Goal: Task Accomplishment & Management: Complete application form

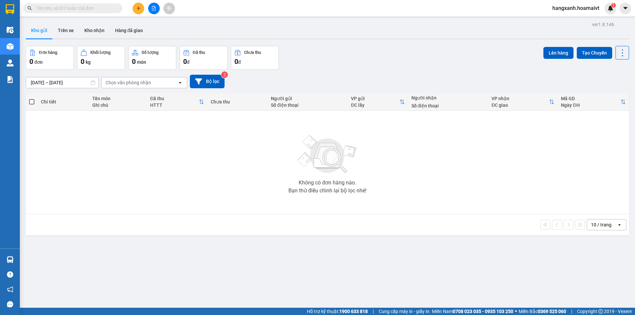
click at [137, 9] on icon "plus" at bounding box center [138, 8] width 5 height 5
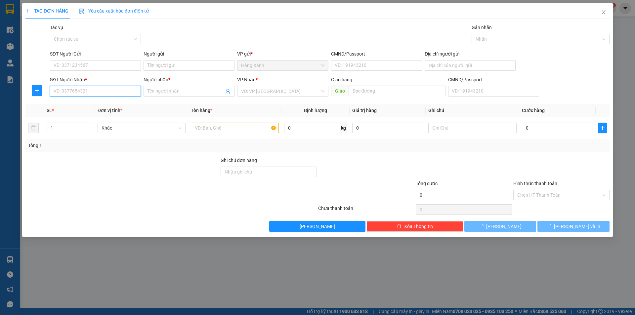
click at [91, 89] on input "SĐT Người Nhận *" at bounding box center [95, 91] width 91 height 11
type input "0834755753"
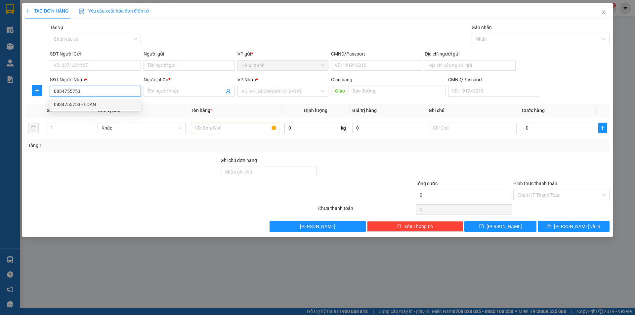
click at [80, 106] on div "0834755753 - LOAN" at bounding box center [95, 104] width 83 height 7
type input "LOAN"
type input "0834755753"
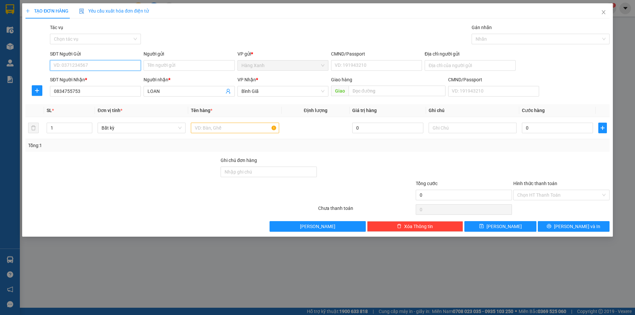
click at [107, 68] on input "SĐT Người Gửi" at bounding box center [95, 65] width 91 height 11
type input "0977330538"
click at [85, 82] on div "0977330538 - mai" at bounding box center [95, 78] width 83 height 7
type input "mai"
type input "0977330538"
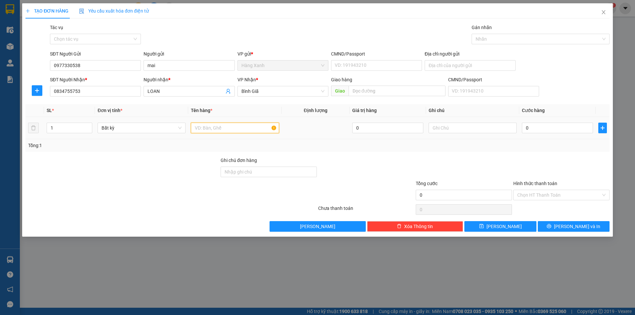
click at [205, 132] on input "text" at bounding box center [235, 128] width 88 height 11
type input "thung"
click at [546, 128] on input "0" at bounding box center [557, 128] width 71 height 11
type input "4"
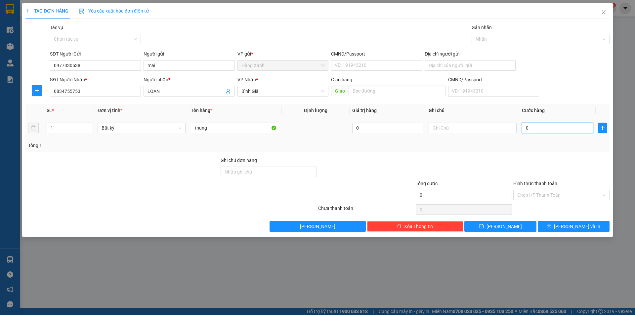
type input "4"
type input "40"
type input "40.000"
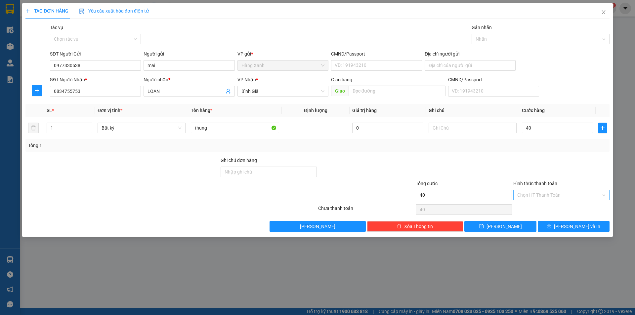
type input "40.000"
click at [535, 196] on input "Hình thức thanh toán" at bounding box center [559, 195] width 84 height 10
click at [529, 208] on div "Tại văn phòng" at bounding box center [561, 208] width 88 height 7
type input "0"
click at [570, 225] on span "[PERSON_NAME] và In" at bounding box center [577, 226] width 46 height 7
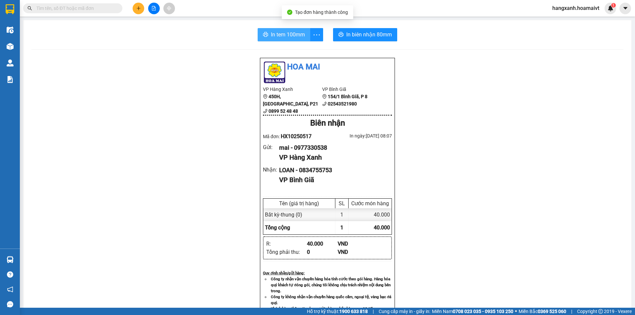
click at [287, 35] on span "In tem 100mm" at bounding box center [288, 34] width 34 height 8
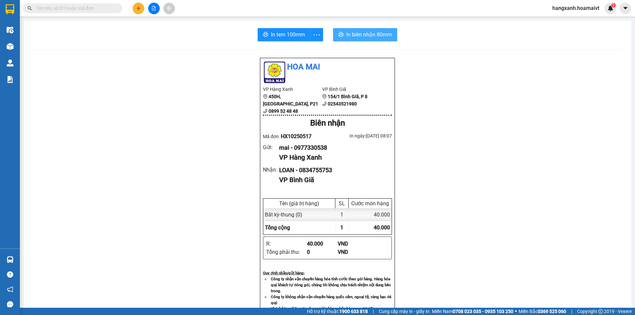
click at [356, 38] on span "In biên nhận 80mm" at bounding box center [369, 34] width 46 height 8
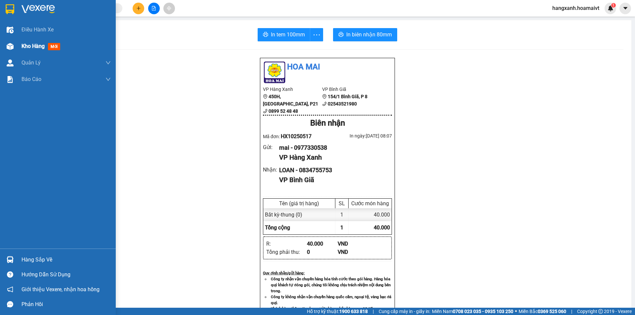
click at [53, 41] on div "Kho hàng mới" at bounding box center [65, 46] width 89 height 17
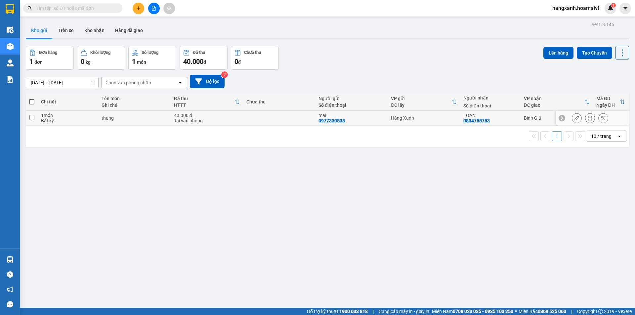
click at [447, 117] on div "Hàng Xanh" at bounding box center [424, 117] width 66 height 5
checkbox input "true"
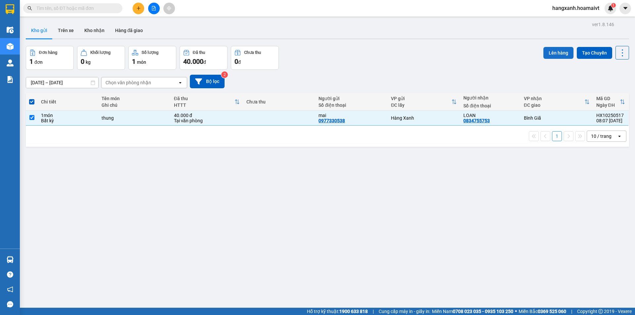
click at [552, 47] on button "Lên hàng" at bounding box center [558, 53] width 30 height 12
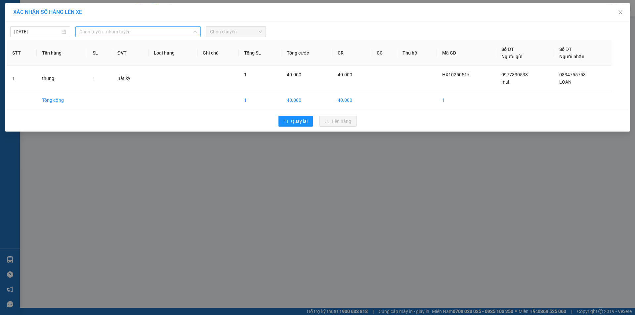
click at [90, 31] on span "Chọn tuyến - nhóm tuyến" at bounding box center [137, 32] width 117 height 10
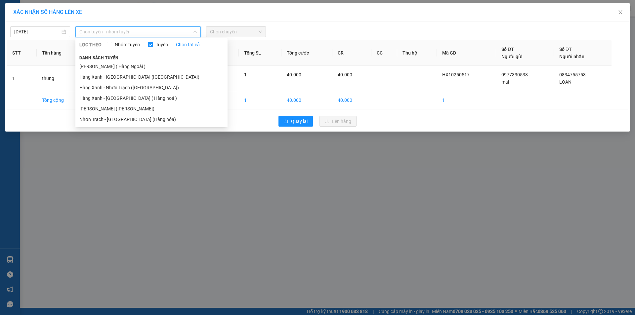
click at [114, 110] on li "[PERSON_NAME] ([PERSON_NAME])" at bounding box center [151, 108] width 152 height 11
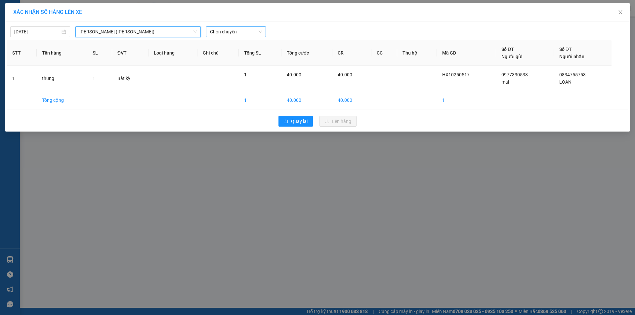
click at [228, 33] on span "Chọn chuyến" at bounding box center [236, 32] width 52 height 10
type input "0820"
click at [230, 55] on div "Thêm chuyến " 08:20 "" at bounding box center [241, 55] width 70 height 11
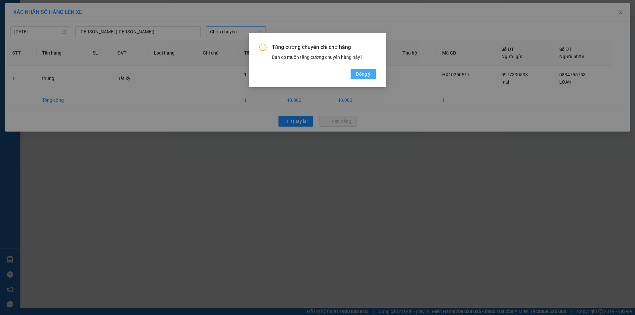
click at [367, 73] on span "Đồng ý" at bounding box center [363, 73] width 15 height 7
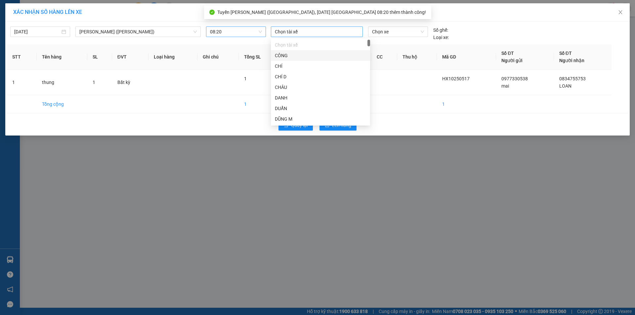
click at [305, 35] on div at bounding box center [316, 32] width 89 height 8
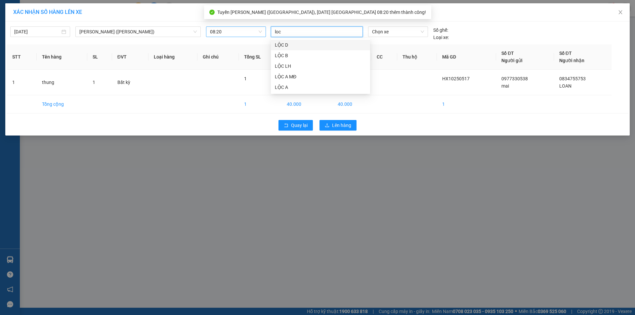
type input "loc"
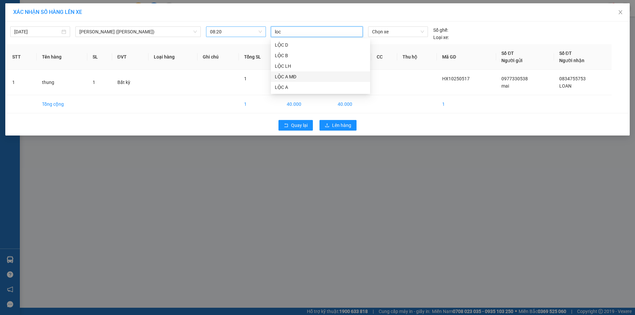
click at [286, 75] on div "LỘC A MĐ" at bounding box center [320, 76] width 91 height 7
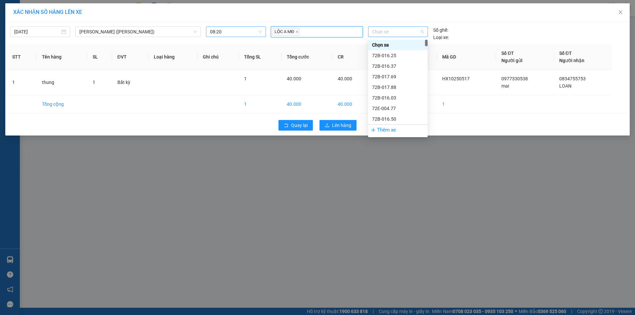
click at [409, 33] on span "Chọn xe" at bounding box center [398, 32] width 52 height 10
type input "6165"
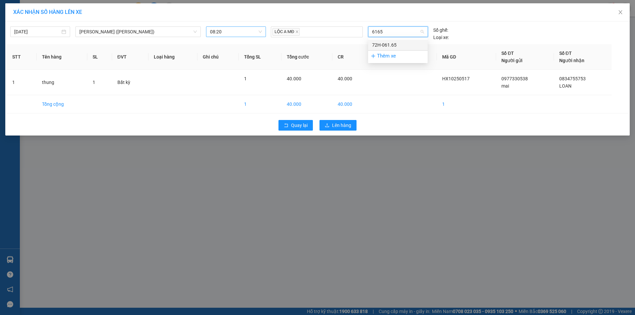
click at [394, 43] on div "72H-061.65" at bounding box center [398, 44] width 52 height 7
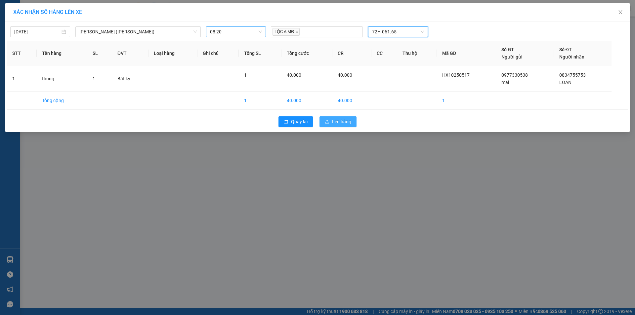
click at [337, 124] on span "Lên hàng" at bounding box center [341, 121] width 19 height 7
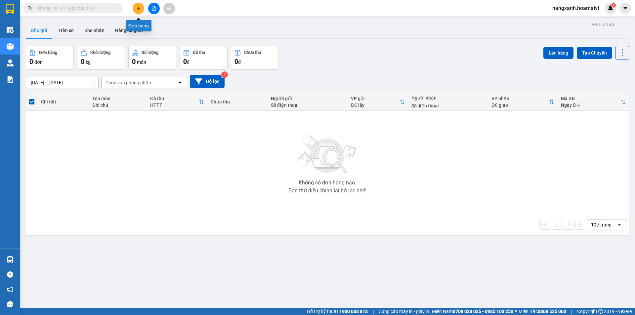
click at [140, 9] on icon "plus" at bounding box center [138, 8] width 5 height 5
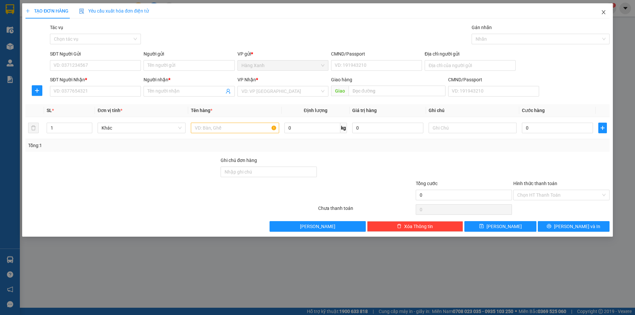
click at [604, 12] on icon "close" at bounding box center [603, 12] width 5 height 5
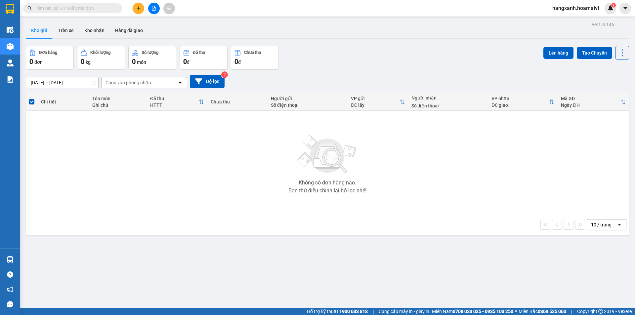
click at [90, 9] on input "text" at bounding box center [75, 8] width 78 height 7
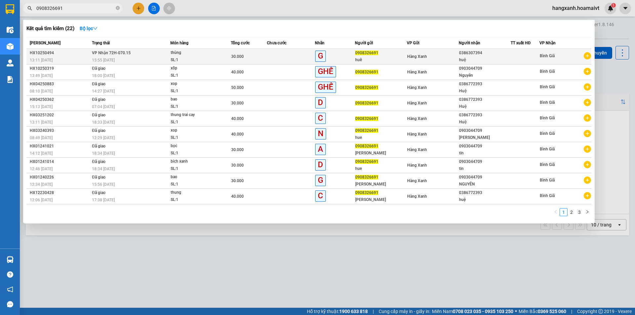
type input "0908326691"
click at [252, 56] on div "30.000" at bounding box center [248, 56] width 35 height 7
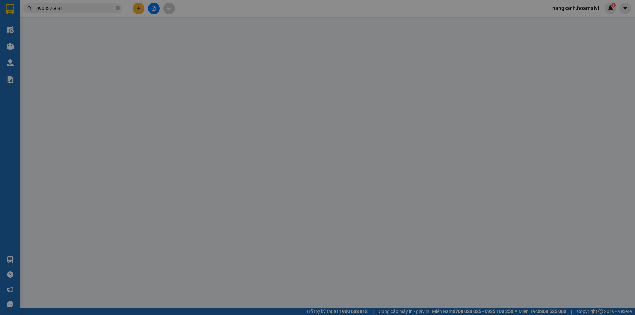
type input "0908326691"
type input "huê"
type input "0386307394"
type input "huệ"
type input "30.000"
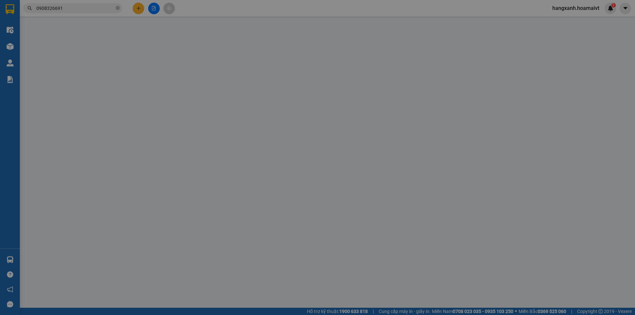
type input "30.000"
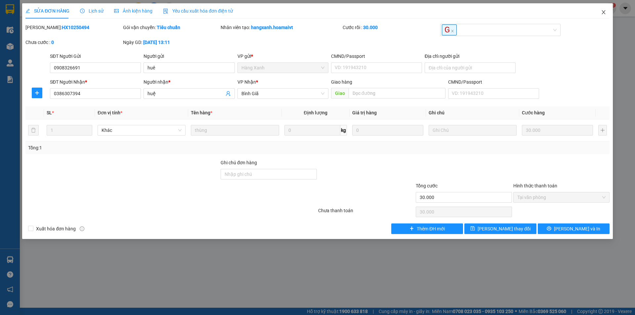
click at [602, 12] on icon "close" at bounding box center [603, 12] width 4 height 4
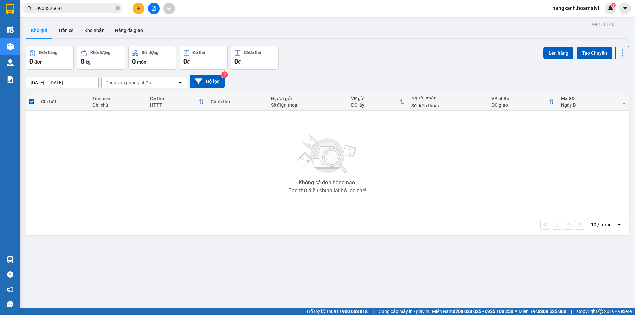
click at [79, 9] on input "0908326691" at bounding box center [75, 8] width 78 height 7
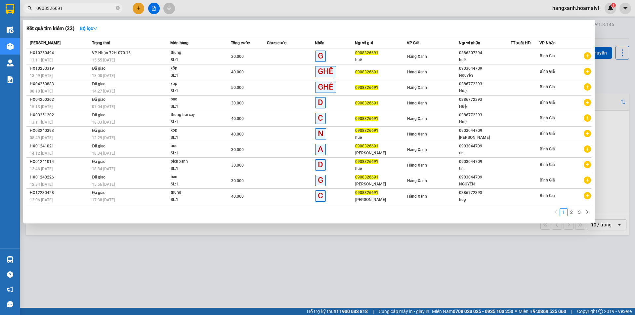
click at [377, 261] on div at bounding box center [317, 157] width 635 height 315
click at [75, 8] on input "0908326691" at bounding box center [75, 8] width 78 height 7
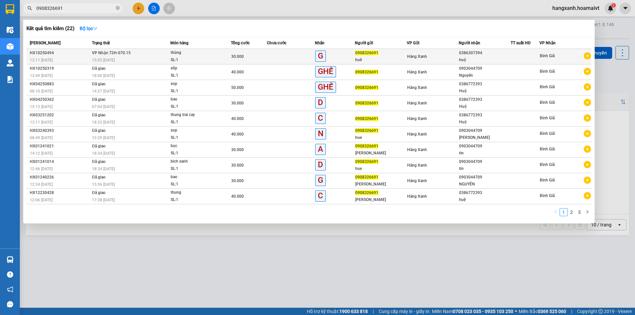
click at [442, 58] on div "Hàng Xanh" at bounding box center [432, 56] width 51 height 7
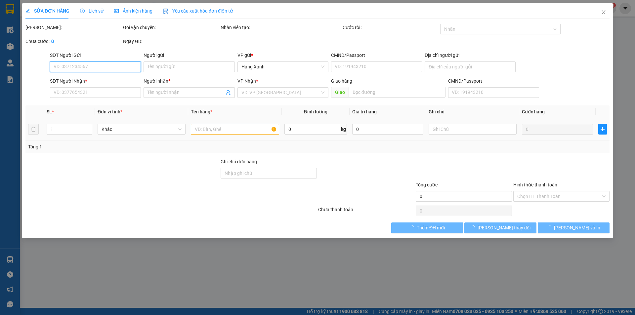
type input "0908326691"
type input "huê"
type input "0386307394"
type input "huệ"
type input "30.000"
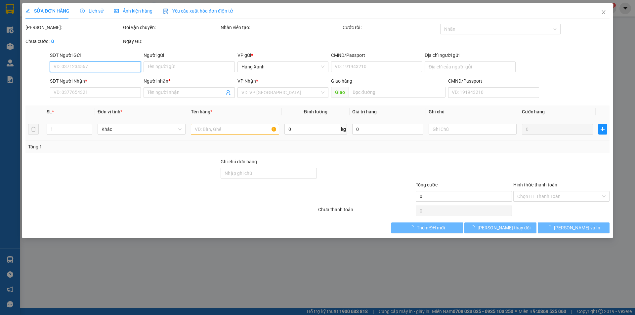
type input "30.000"
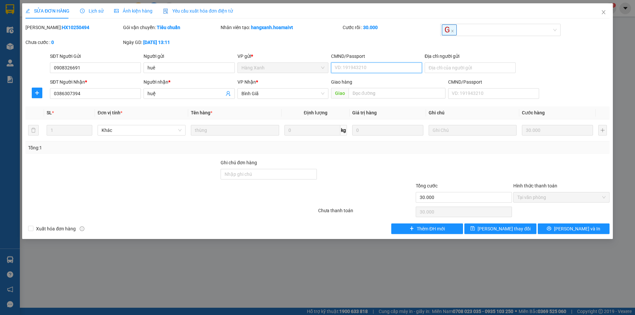
click at [349, 70] on input "CMND/Passport" at bounding box center [376, 67] width 91 height 11
click at [374, 67] on input "CMND/Passport" at bounding box center [376, 67] width 91 height 11
click at [602, 13] on icon "close" at bounding box center [603, 12] width 5 height 5
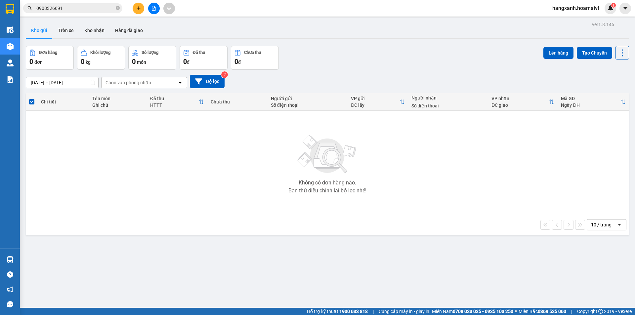
click at [616, 225] on icon "open" at bounding box center [618, 224] width 5 height 5
click at [594, 298] on span "100 / trang" at bounding box center [599, 298] width 24 height 7
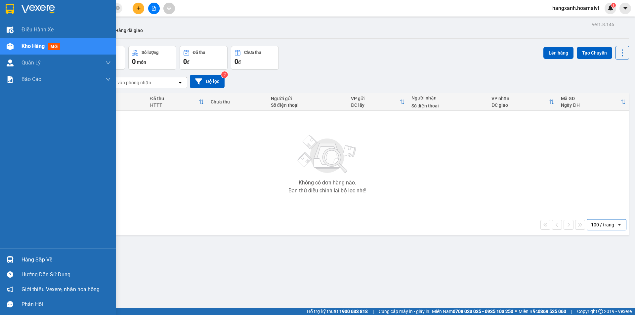
click at [6, 9] on img at bounding box center [10, 9] width 9 height 10
click at [7, 10] on img at bounding box center [10, 9] width 9 height 10
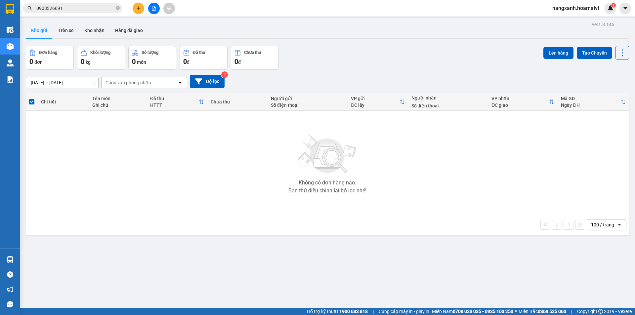
click at [134, 10] on button at bounding box center [139, 9] width 12 height 12
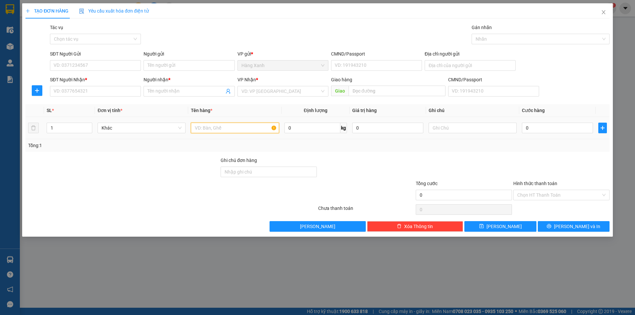
click at [207, 131] on input "text" at bounding box center [235, 128] width 88 height 11
type input "thùng ( bánh xe đạp"
type input "5"
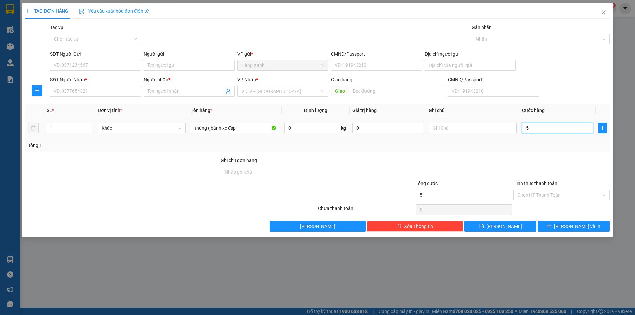
type input "50"
type input "50.000"
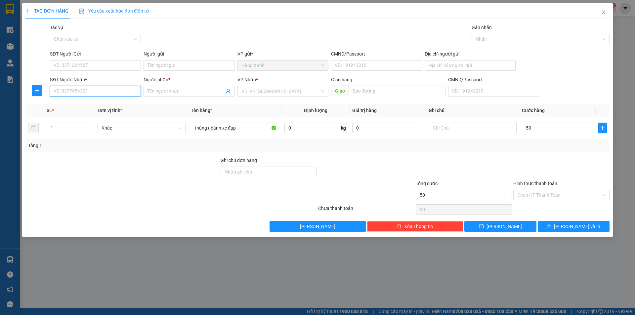
type input "50.000"
click at [72, 91] on input "SĐT Người Nhận *" at bounding box center [95, 91] width 91 height 11
type input "0904047646"
click at [166, 92] on input "Người nhận *" at bounding box center [185, 91] width 76 height 7
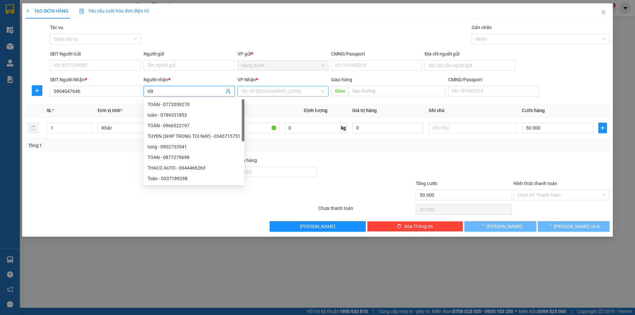
type input "tốt"
click at [270, 90] on input "search" at bounding box center [280, 91] width 78 height 10
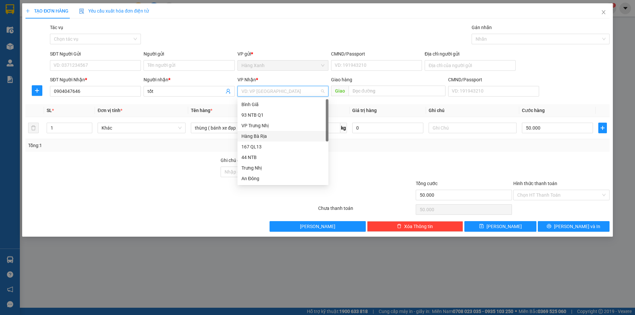
click at [259, 137] on div "Hàng Bà Rịa" at bounding box center [282, 136] width 83 height 7
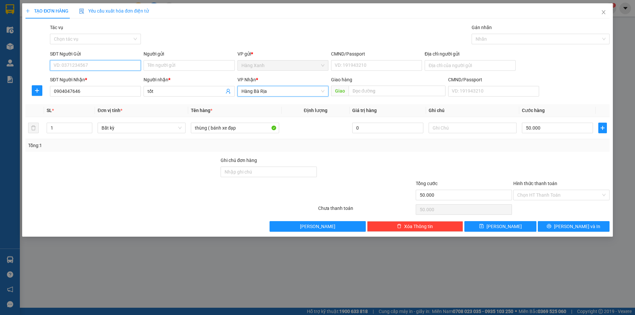
click at [81, 64] on input "SĐT Người Gửi" at bounding box center [95, 65] width 91 height 11
type input "09834550770"
click at [160, 68] on input "Người gửi" at bounding box center [188, 65] width 91 height 11
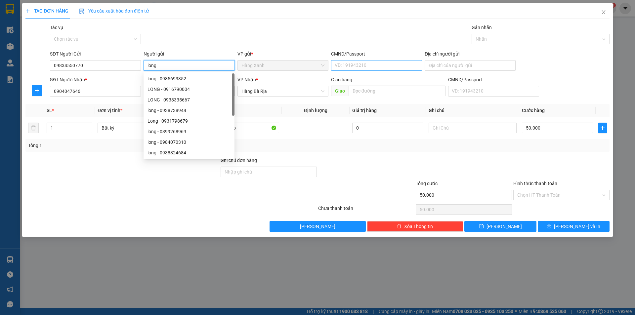
type input "long"
click at [387, 65] on input "CMND/Passport" at bounding box center [376, 65] width 91 height 11
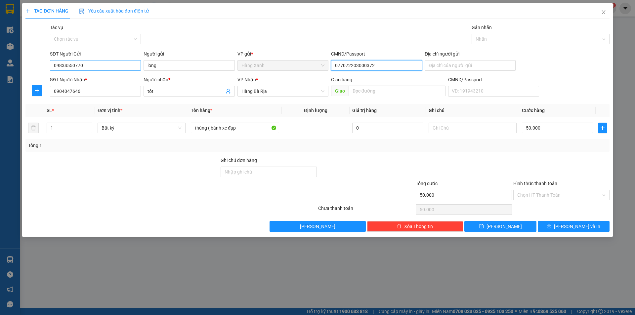
type input "077072203000372"
click at [58, 68] on input "09834550770" at bounding box center [95, 65] width 91 height 11
type input "0834550770"
click at [581, 233] on div "TẠO ĐƠN HÀNG Yêu cầu xuất hóa đơn điện tử Transit Pickup Surcharge Ids Transit …" at bounding box center [317, 119] width 590 height 233
click at [556, 230] on button "[PERSON_NAME] và In" at bounding box center [573, 226] width 72 height 11
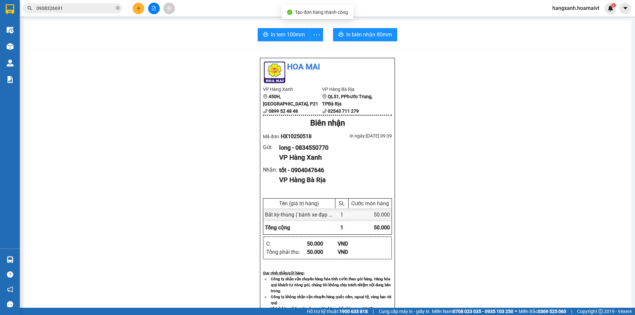
click at [359, 22] on div "In tem 100mm In biên nhận 80mm Hoa Mai VP Hàng Xanh 450H, [GEOGRAPHIC_DATA], P2…" at bounding box center [326, 256] width 607 height 472
click at [362, 37] on span "In biên nhận 80mm" at bounding box center [369, 34] width 46 height 8
click at [288, 40] on button "In tem 100mm" at bounding box center [283, 34] width 53 height 13
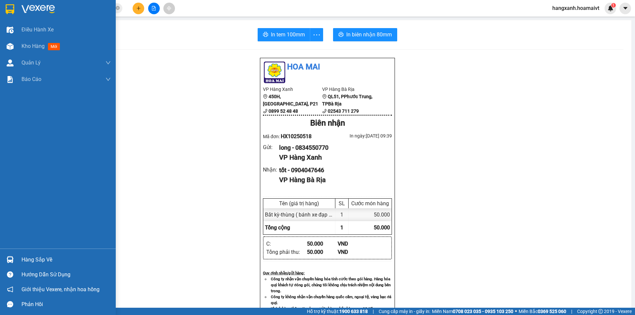
click at [6, 11] on img at bounding box center [10, 9] width 9 height 10
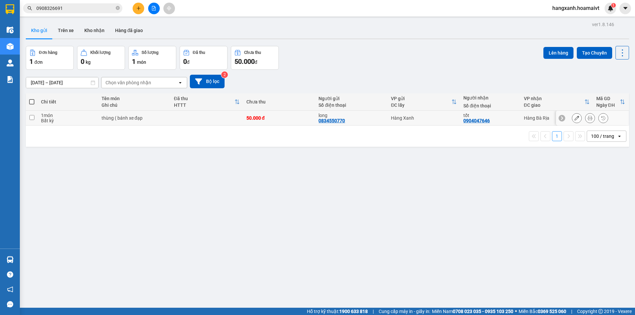
click at [499, 113] on div "tốt" at bounding box center [490, 115] width 54 height 5
checkbox input "true"
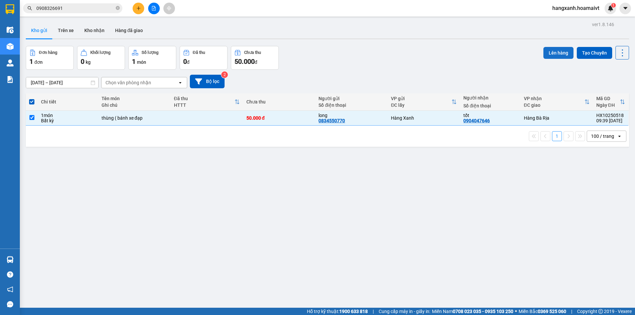
click at [549, 52] on button "Lên hàng" at bounding box center [558, 53] width 30 height 12
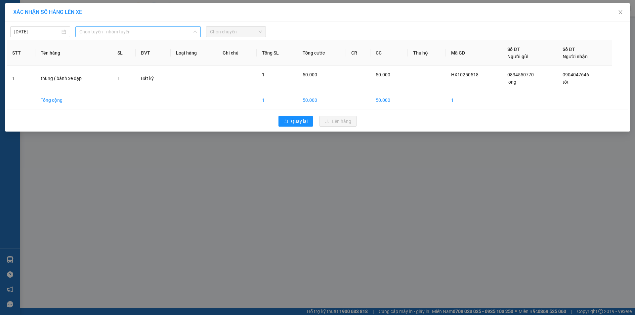
click at [159, 32] on span "Chọn tuyến - nhóm tuyến" at bounding box center [137, 32] width 117 height 10
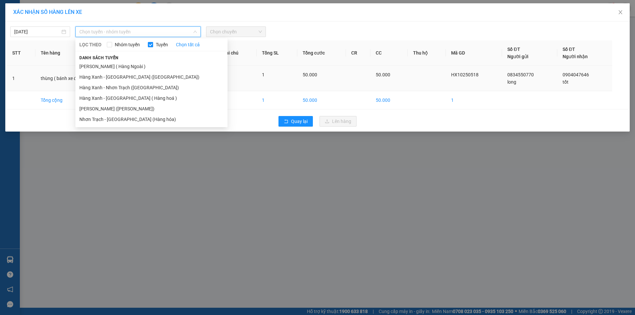
click at [136, 76] on li "Hàng Xanh - [GEOGRAPHIC_DATA] ([GEOGRAPHIC_DATA])" at bounding box center [151, 77] width 152 height 11
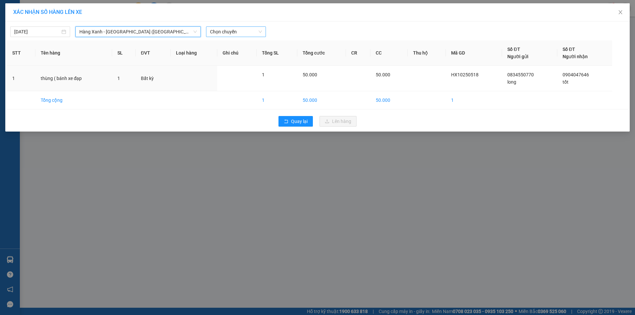
click at [225, 34] on span "Chọn chuyến" at bounding box center [236, 32] width 52 height 10
type input "0945"
click at [245, 56] on div "Thêm chuyến " 09:45 "" at bounding box center [241, 55] width 70 height 11
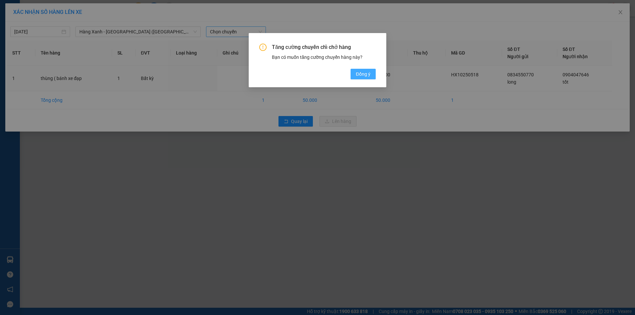
drag, startPoint x: 363, startPoint y: 72, endPoint x: 367, endPoint y: 73, distance: 3.6
click at [364, 73] on span "Đồng ý" at bounding box center [363, 73] width 15 height 7
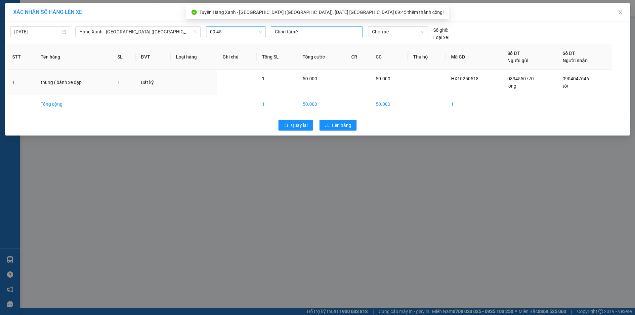
click at [282, 33] on div at bounding box center [316, 32] width 89 height 8
type input "chien"
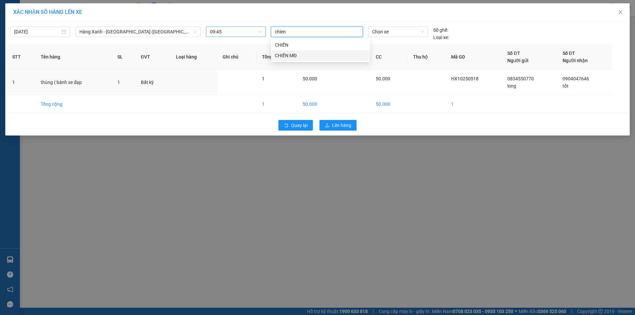
drag, startPoint x: 294, startPoint y: 55, endPoint x: 362, endPoint y: 40, distance: 69.2
click at [295, 55] on div "CHIẾN MĐ" at bounding box center [320, 55] width 91 height 7
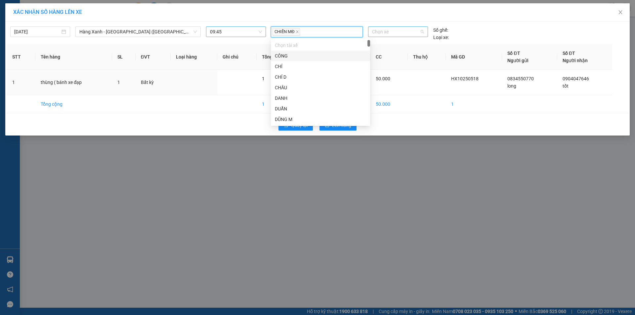
click at [391, 34] on span "Chọn xe" at bounding box center [398, 32] width 52 height 10
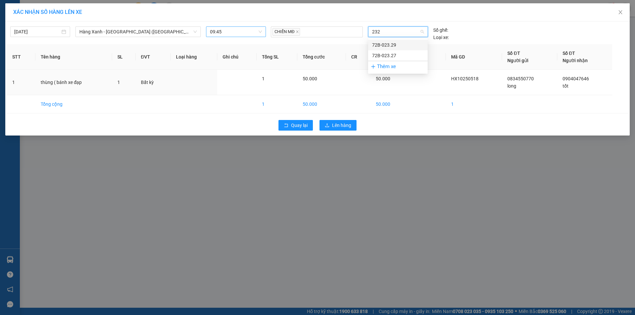
type input "2329"
click at [398, 44] on div "72B-023.29" at bounding box center [398, 44] width 52 height 7
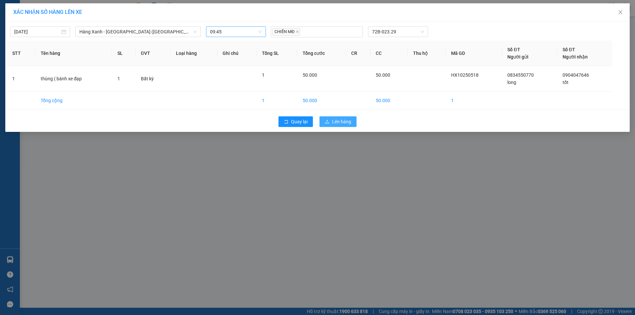
click at [352, 119] on button "Lên hàng" at bounding box center [337, 121] width 37 height 11
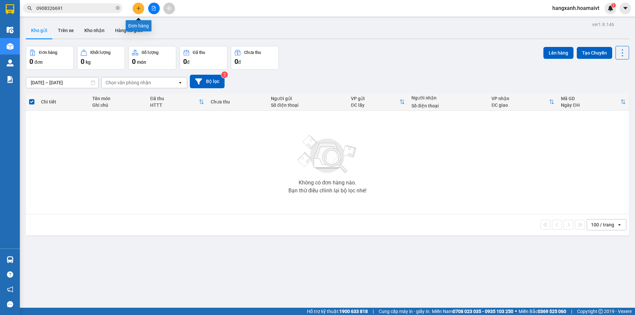
click at [139, 7] on icon "plus" at bounding box center [138, 8] width 5 height 5
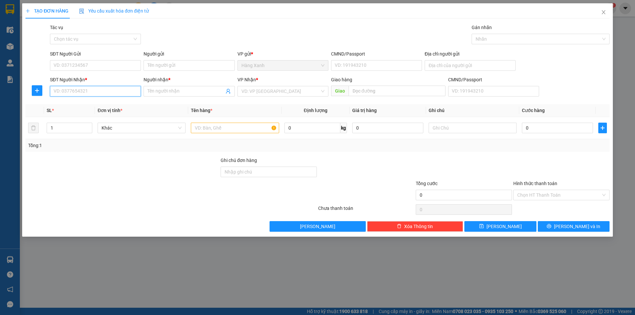
click at [100, 92] on input "SĐT Người Nhận *" at bounding box center [95, 91] width 91 height 11
type input "0962683683"
click at [93, 105] on div "0962683683 - a công" at bounding box center [95, 104] width 83 height 7
type input "a công"
type input "0962683683"
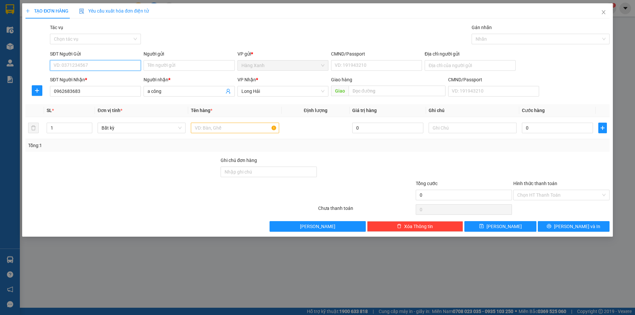
click at [97, 64] on input "SĐT Người Gửi" at bounding box center [95, 65] width 91 height 11
type input "0962683683"
click at [188, 59] on div "Người gửi" at bounding box center [188, 55] width 91 height 10
click at [180, 65] on input "Người gửi" at bounding box center [188, 65] width 91 height 11
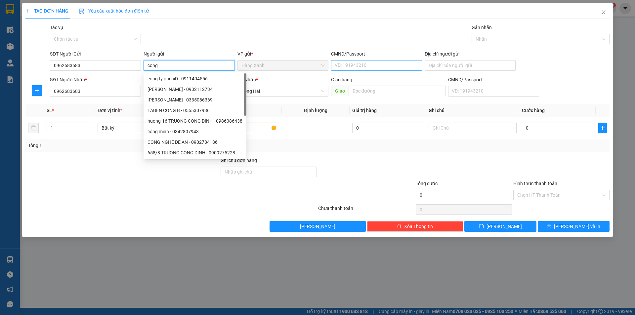
type input "cong"
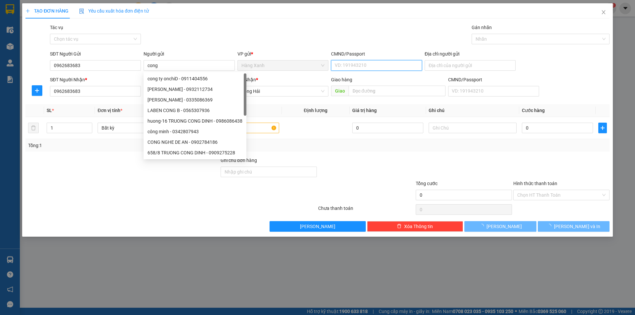
click at [349, 64] on input "CMND/Passport" at bounding box center [376, 65] width 91 height 11
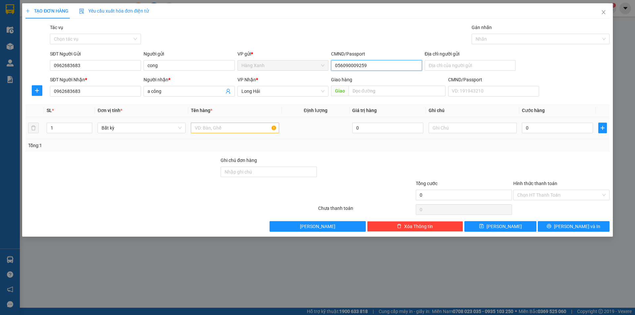
type input "056090009259"
click at [238, 135] on td at bounding box center [234, 128] width 93 height 22
click at [227, 129] on input "text" at bounding box center [235, 128] width 88 height 11
type input "b"
type input "goi bk (vong tay da )"
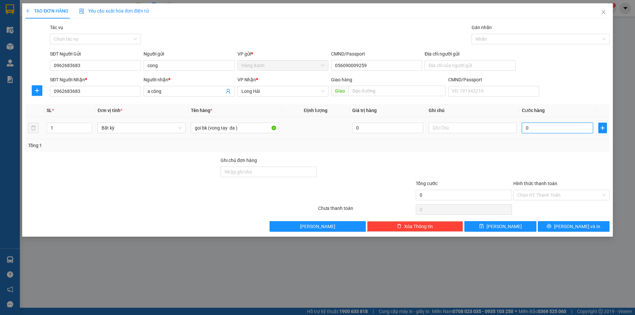
click at [556, 127] on input "0" at bounding box center [557, 128] width 71 height 11
type input "3"
type input "30"
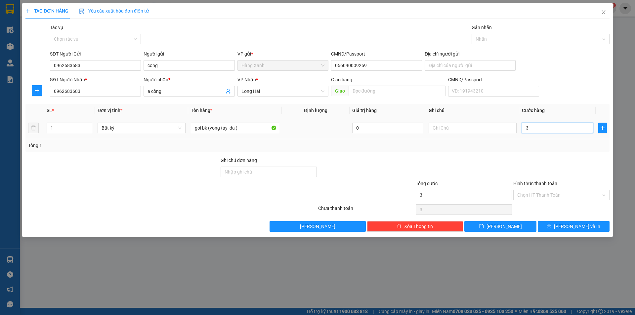
type input "30"
type input "30.000"
click at [568, 193] on input "Hình thức thanh toán" at bounding box center [559, 195] width 84 height 10
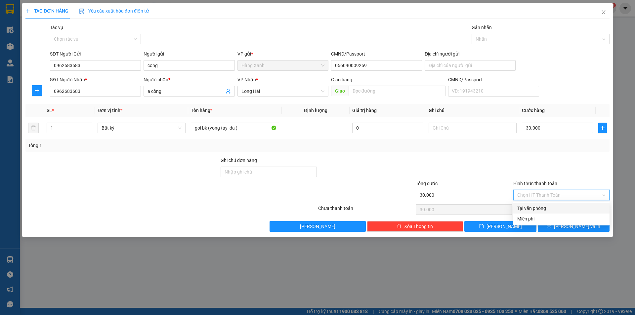
click at [548, 207] on div "Tại văn phòng" at bounding box center [561, 208] width 88 height 7
type input "0"
drag, startPoint x: 547, startPoint y: 229, endPoint x: 548, endPoint y: 225, distance: 4.0
click at [547, 228] on button "[PERSON_NAME] và In" at bounding box center [573, 226] width 72 height 11
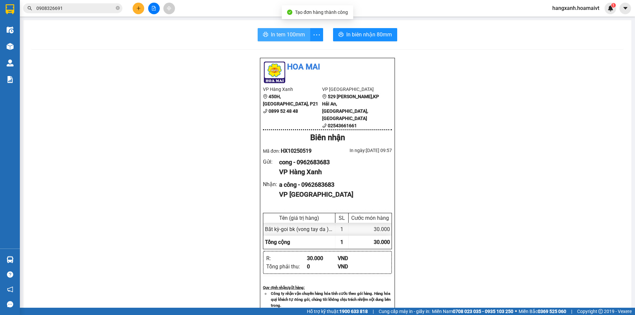
click at [295, 35] on span "In tem 100mm" at bounding box center [288, 34] width 34 height 8
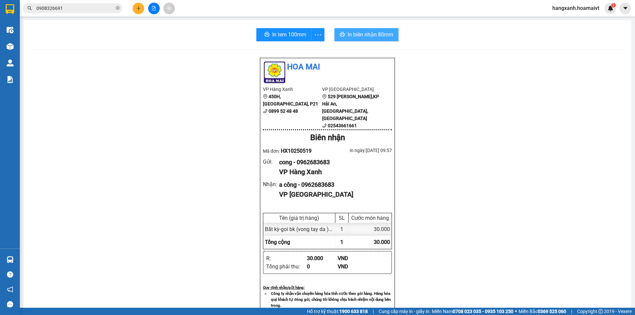
click at [357, 32] on span "In biên nhận 80mm" at bounding box center [370, 34] width 46 height 8
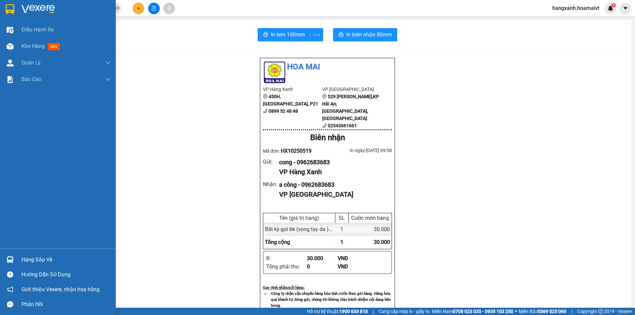
click at [6, 6] on img at bounding box center [10, 9] width 9 height 10
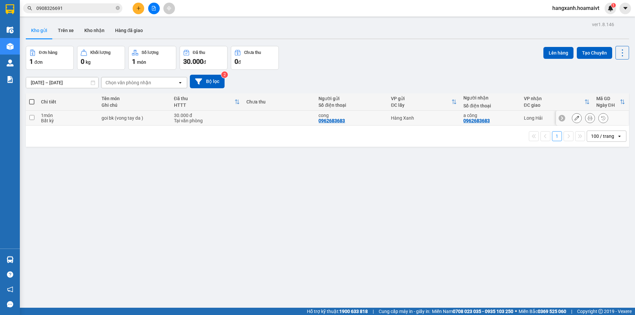
click at [498, 121] on div "a công 0962683683" at bounding box center [490, 118] width 54 height 11
checkbox input "true"
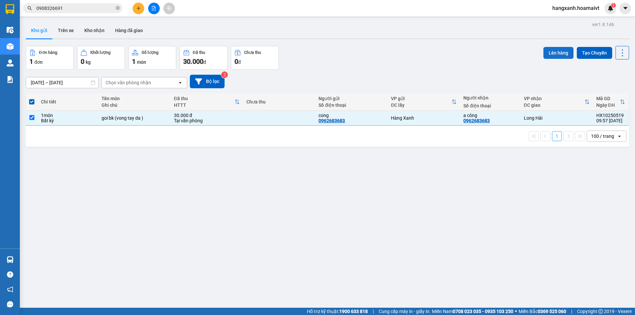
click at [547, 54] on button "Lên hàng" at bounding box center [558, 53] width 30 height 12
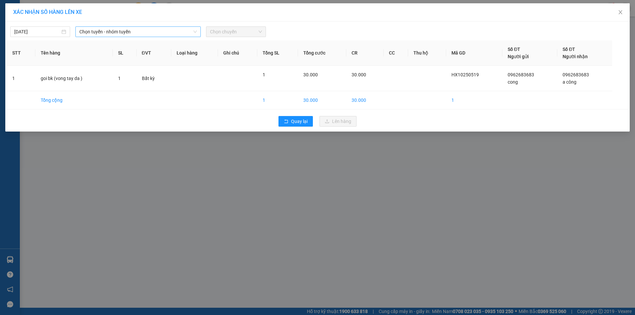
click at [130, 32] on span "Chọn tuyến - nhóm tuyến" at bounding box center [137, 32] width 117 height 10
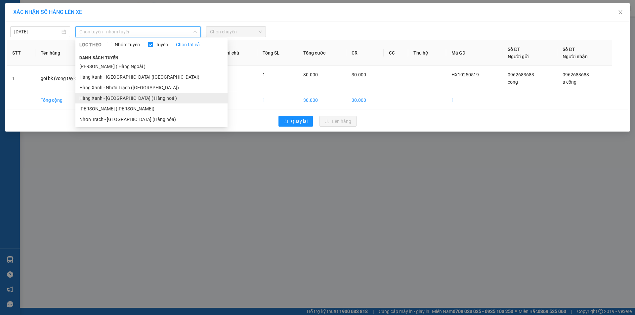
click at [117, 99] on li "Hàng Xanh - [GEOGRAPHIC_DATA] ( Hàng hoá )" at bounding box center [151, 98] width 152 height 11
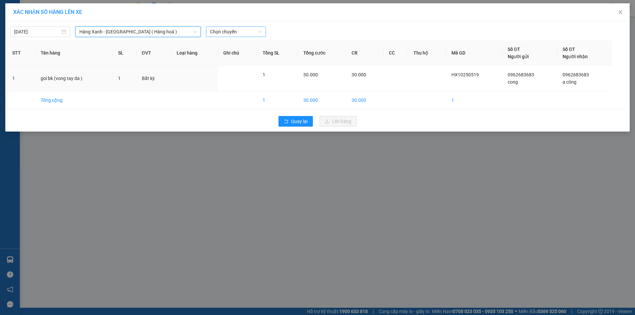
click at [229, 32] on span "Chọn chuyến" at bounding box center [236, 32] width 52 height 10
type input "10"
click at [249, 56] on div "Thêm chuyến " 10:00 "" at bounding box center [241, 55] width 70 height 11
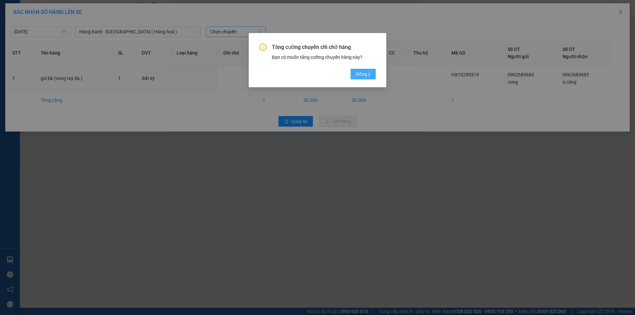
click at [369, 76] on span "Đồng ý" at bounding box center [363, 73] width 15 height 7
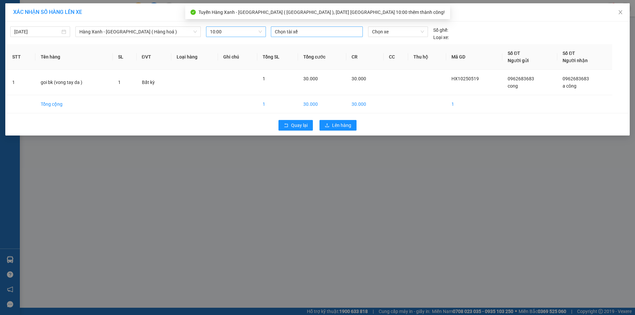
click at [300, 34] on div at bounding box center [316, 32] width 89 height 8
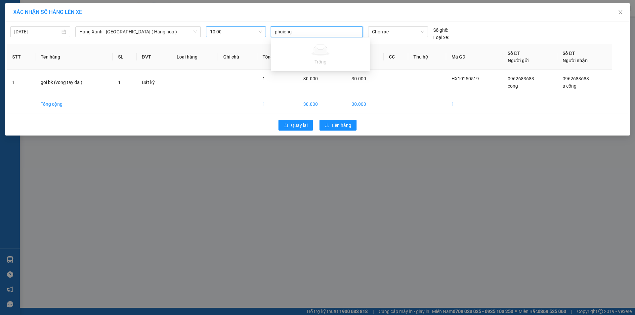
click at [283, 34] on input "phuiong" at bounding box center [284, 32] width 19 height 8
click at [282, 33] on input "phiong" at bounding box center [283, 32] width 16 height 8
type input "phuong"
click at [296, 55] on div "PHƯƠNG E" at bounding box center [320, 55] width 91 height 7
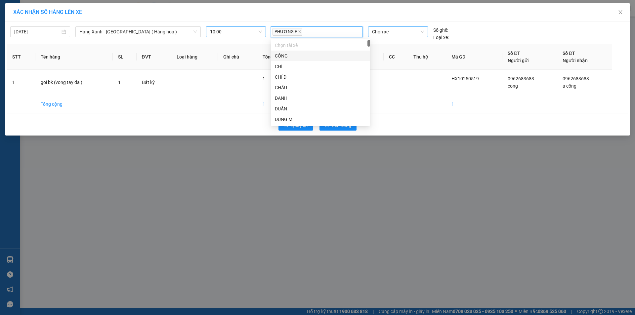
click at [395, 34] on span "Chọn xe" at bounding box center [398, 32] width 52 height 10
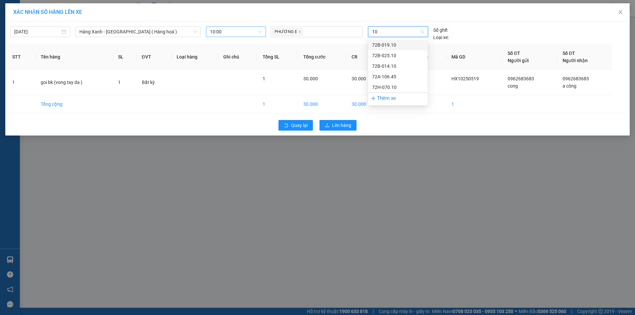
drag, startPoint x: 381, startPoint y: 33, endPoint x: 369, endPoint y: 34, distance: 11.6
click at [369, 34] on div "10" at bounding box center [397, 31] width 59 height 11
type input "0311"
click at [393, 77] on div "72F-003.11" at bounding box center [398, 76] width 52 height 7
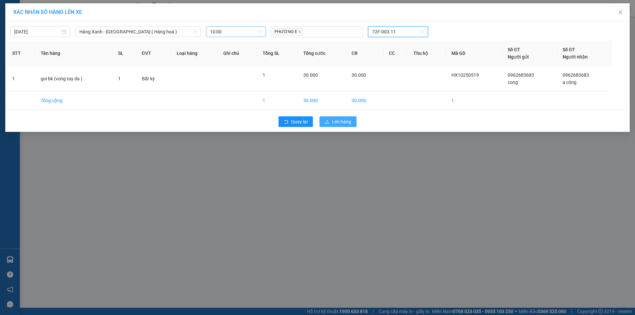
drag, startPoint x: 335, startPoint y: 122, endPoint x: 341, endPoint y: 122, distance: 6.3
click at [337, 122] on span "Lên hàng" at bounding box center [341, 121] width 19 height 7
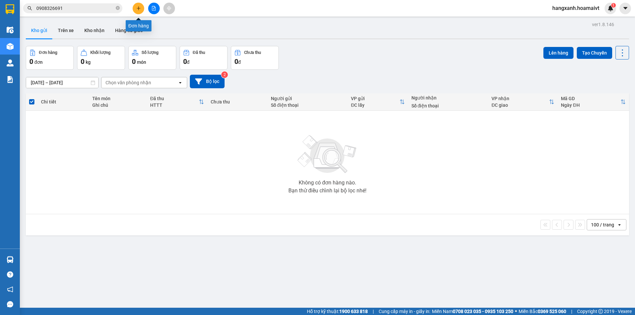
click at [136, 6] on button at bounding box center [139, 9] width 12 height 12
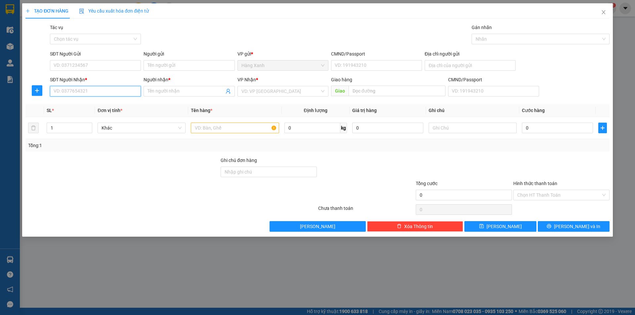
click at [89, 92] on input "SĐT Người Nhận *" at bounding box center [95, 91] width 91 height 11
click at [90, 103] on div "0938321212 - MY" at bounding box center [95, 104] width 83 height 7
type input "0938321212"
type input "MY"
type input "0938321212"
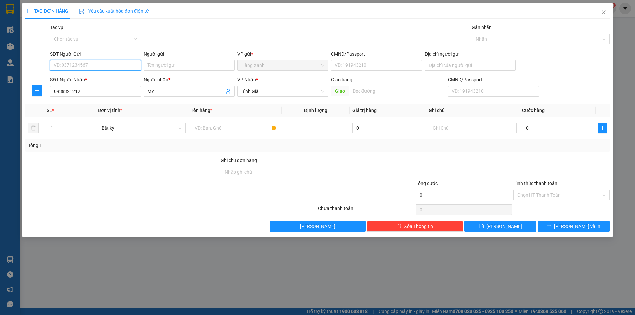
drag, startPoint x: 134, startPoint y: 66, endPoint x: 108, endPoint y: 67, distance: 25.5
click at [133, 66] on input "SĐT Người Gửi" at bounding box center [95, 65] width 91 height 11
click at [95, 81] on div "0868719840 - nam" at bounding box center [95, 78] width 83 height 7
type input "0868719840"
type input "nam"
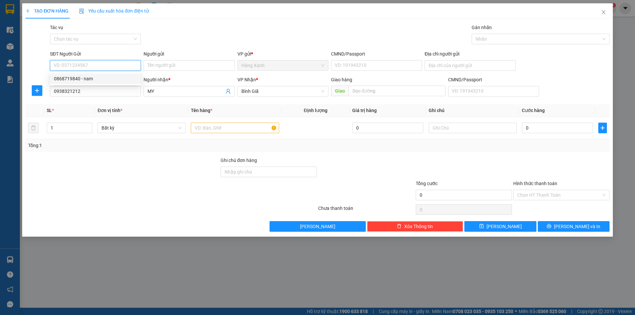
type input "025097007902"
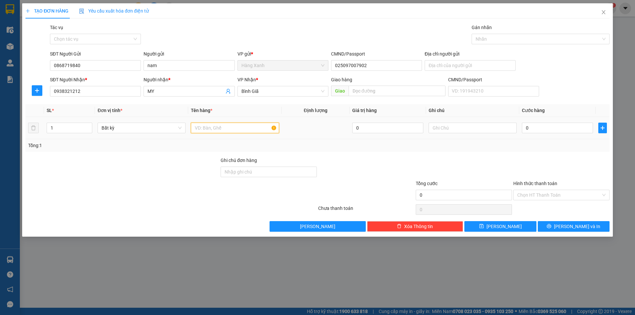
click at [200, 128] on input "text" at bounding box center [235, 128] width 88 height 11
type input "thung"
click at [528, 129] on input "0" at bounding box center [557, 128] width 71 height 11
type input "3"
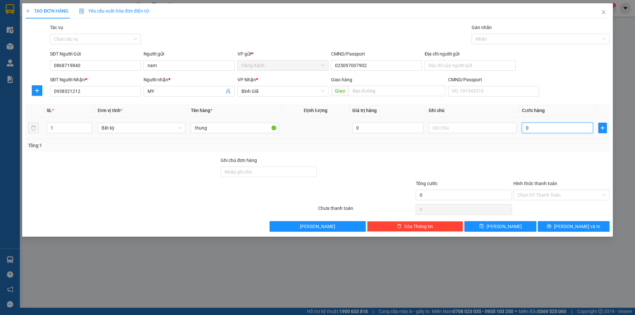
type input "3"
type input "30"
type input "30.000"
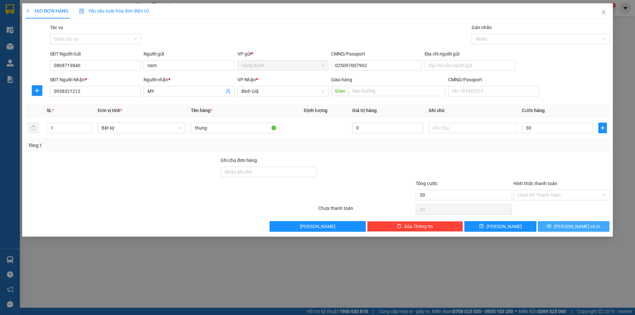
type input "30.000"
click at [575, 224] on span "[PERSON_NAME] và In" at bounding box center [577, 226] width 46 height 7
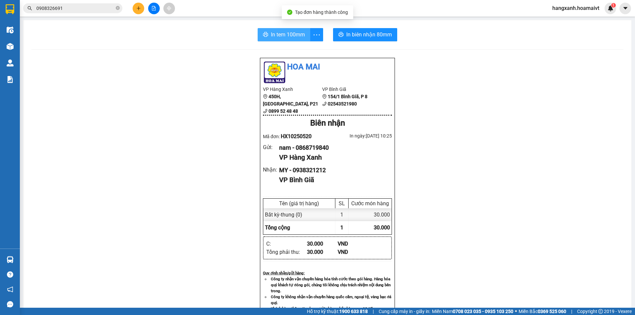
click at [275, 34] on span "In tem 100mm" at bounding box center [288, 34] width 34 height 8
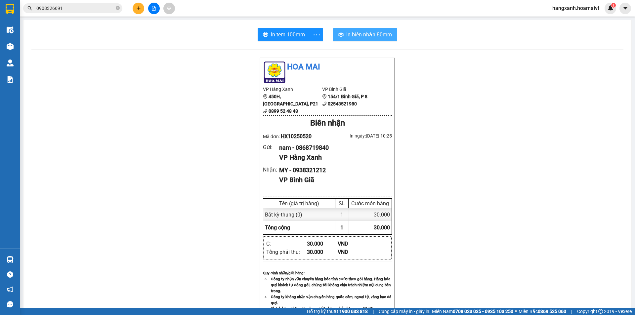
click at [347, 36] on span "In biên nhận 80mm" at bounding box center [369, 34] width 46 height 8
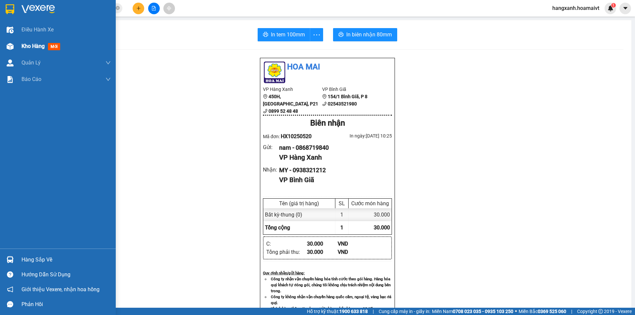
click at [53, 44] on span "mới" at bounding box center [54, 46] width 12 height 7
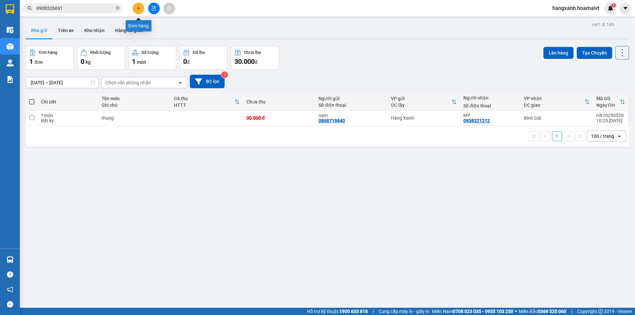
click at [138, 7] on icon "plus" at bounding box center [138, 8] width 5 height 5
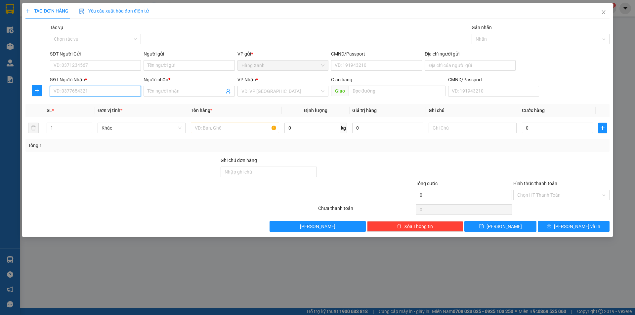
click at [72, 87] on input "SĐT Người Nhận *" at bounding box center [95, 91] width 91 height 11
type input "0908079797"
click at [167, 88] on input "Người nhận *" at bounding box center [185, 91] width 76 height 7
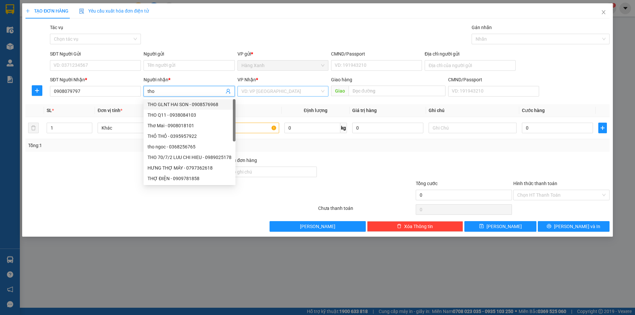
type input "tho"
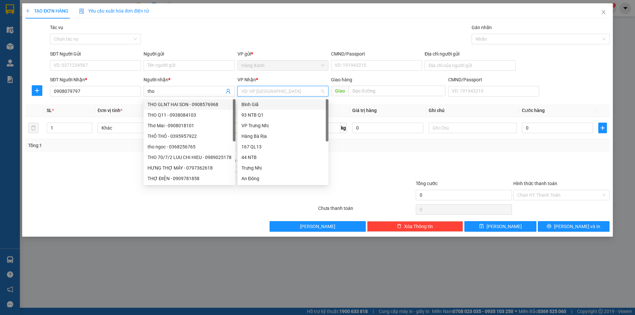
click at [271, 86] on input "search" at bounding box center [280, 91] width 78 height 10
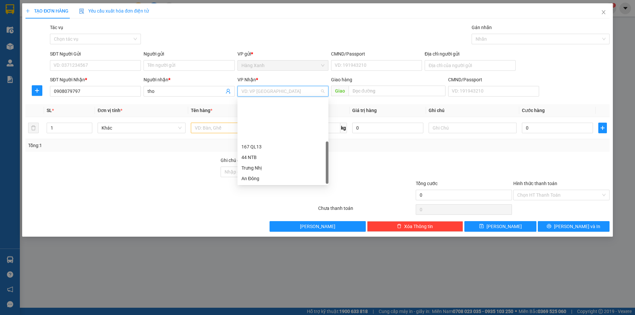
scroll to position [53, 0]
drag, startPoint x: 262, startPoint y: 170, endPoint x: 371, endPoint y: 98, distance: 130.3
click at [265, 169] on div "HANG NGOAI" at bounding box center [282, 167] width 83 height 7
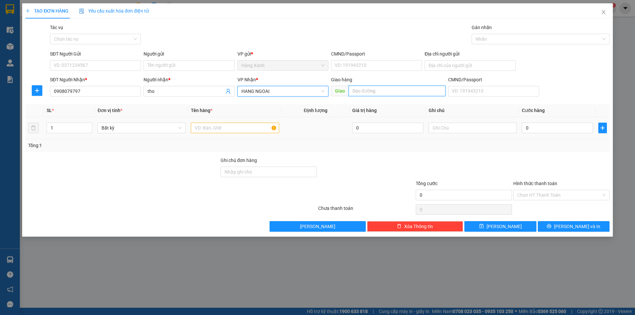
click at [371, 92] on input "text" at bounding box center [396, 91] width 97 height 11
type input "long son"
click at [126, 64] on input "SĐT Người Gửi" at bounding box center [95, 65] width 91 height 11
click at [73, 67] on input "077315559" at bounding box center [95, 65] width 91 height 11
type input "0773155559"
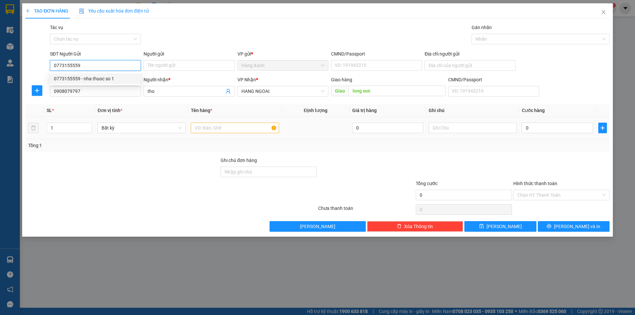
drag, startPoint x: 83, startPoint y: 80, endPoint x: 88, endPoint y: 81, distance: 5.4
click at [83, 81] on div "0773155559 - nha thuoc so 1" at bounding box center [95, 78] width 83 height 7
type input "nha thuoc so 1"
type input "079069001275"
type input "0773155559"
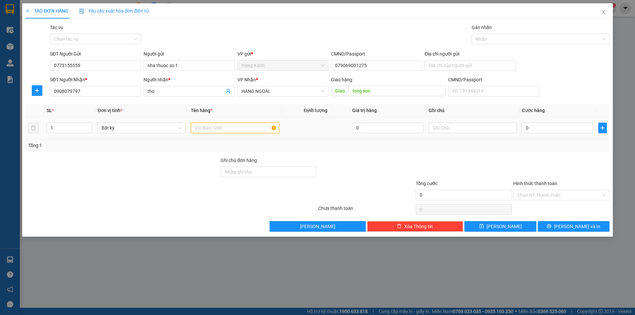
click at [260, 128] on input "text" at bounding box center [235, 128] width 88 height 11
type input "hop trang"
click at [536, 135] on td "0" at bounding box center [557, 128] width 76 height 22
click at [523, 128] on input "0" at bounding box center [557, 128] width 71 height 11
type input "4"
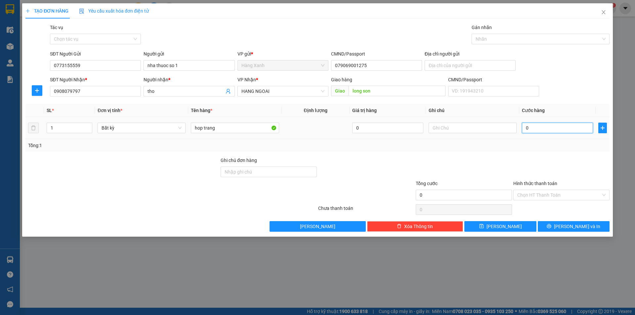
type input "4"
type input "40"
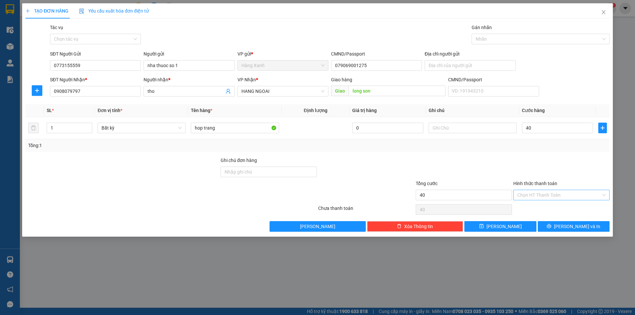
type input "40.000"
click at [555, 193] on input "Hình thức thanh toán" at bounding box center [559, 195] width 84 height 10
click at [535, 208] on div "Tại văn phòng" at bounding box center [561, 208] width 88 height 7
type input "0"
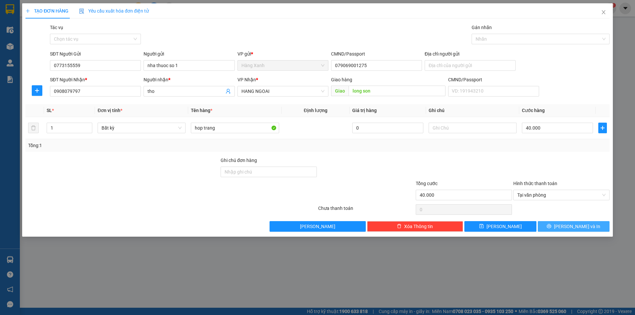
click at [571, 227] on span "[PERSON_NAME] và In" at bounding box center [577, 226] width 46 height 7
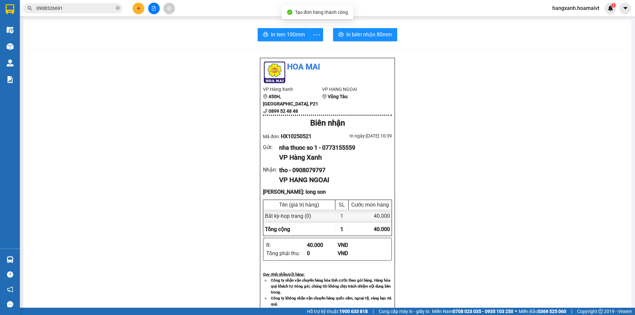
click at [275, 28] on div "In tem 100mm In biên nhận 80mm Hoa Mai VP Hàng Xanh 450H, [GEOGRAPHIC_DATA], P2…" at bounding box center [326, 264] width 607 height 488
click at [277, 35] on span "In tem 100mm" at bounding box center [288, 34] width 34 height 8
click at [352, 33] on span "In biên nhận 80mm" at bounding box center [370, 34] width 46 height 8
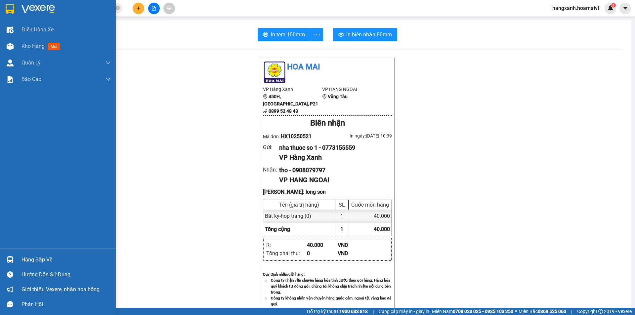
drag, startPoint x: 3, startPoint y: 7, endPoint x: 163, endPoint y: 12, distance: 159.4
click at [4, 7] on div at bounding box center [58, 10] width 116 height 21
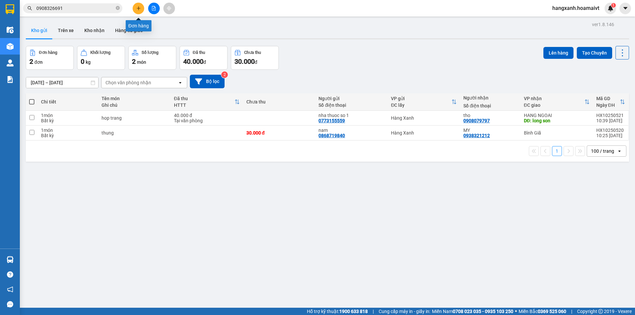
click at [139, 6] on icon "plus" at bounding box center [138, 8] width 5 height 5
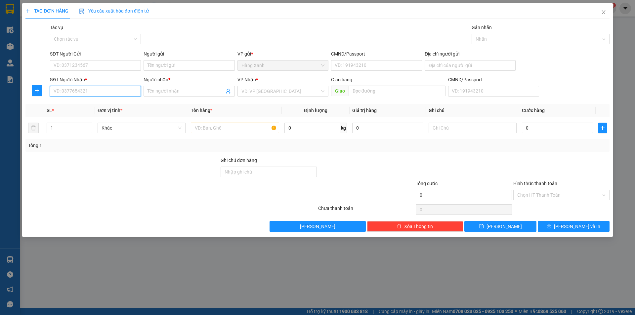
click at [107, 91] on input "SĐT Người Nhận *" at bounding box center [95, 91] width 91 height 11
click at [85, 106] on div "0902209444 - phu" at bounding box center [95, 104] width 83 height 7
type input "0902209444"
type input "phu"
type input "0902209444"
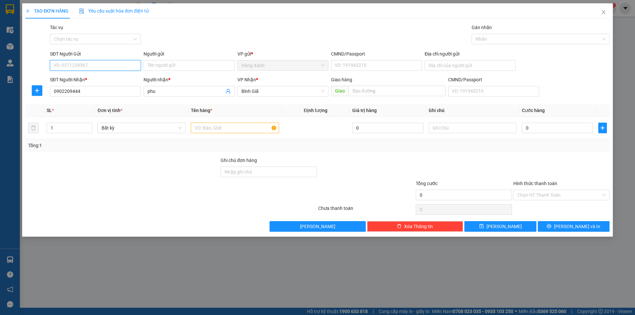
click at [90, 66] on input "SĐT Người Gửi" at bounding box center [95, 65] width 91 height 11
drag, startPoint x: 92, startPoint y: 79, endPoint x: 96, endPoint y: 81, distance: 4.4
click at [92, 79] on div "0972060501 - TP SO 1" at bounding box center [95, 78] width 83 height 7
type input "0972060501"
type input "TP SO 1"
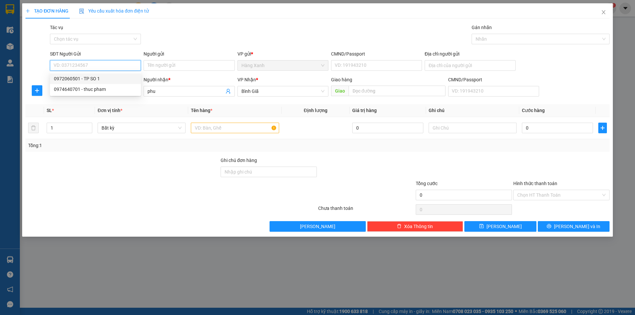
type input "038087029541"
click at [206, 128] on input "text" at bounding box center [235, 128] width 88 height 11
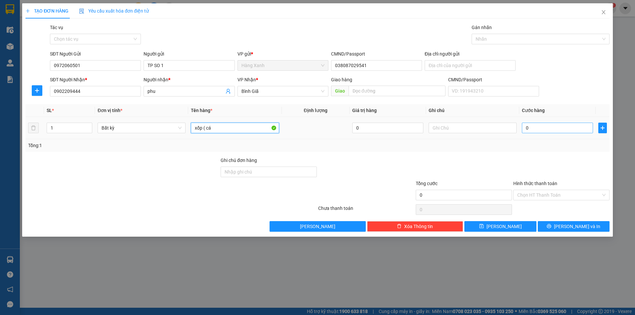
type input "xốp ( cá"
click at [540, 131] on input "0" at bounding box center [557, 128] width 71 height 11
type input "5"
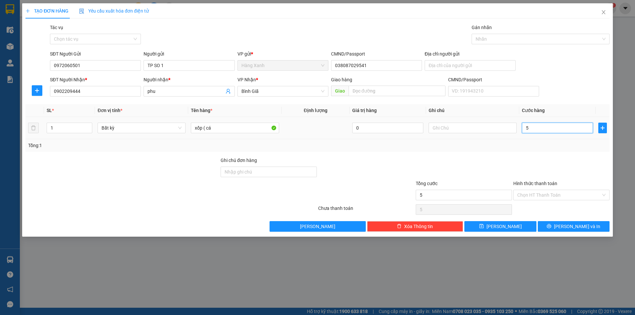
type input "50"
type input "5"
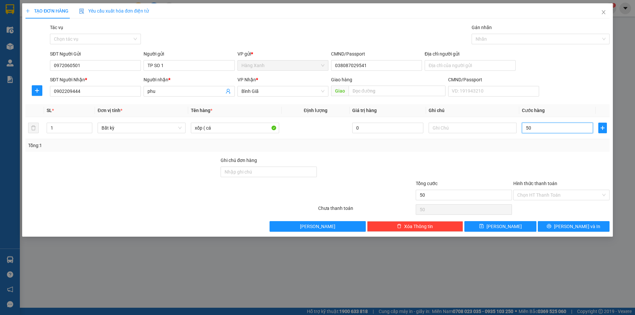
type input "5"
type input "0"
type input "04"
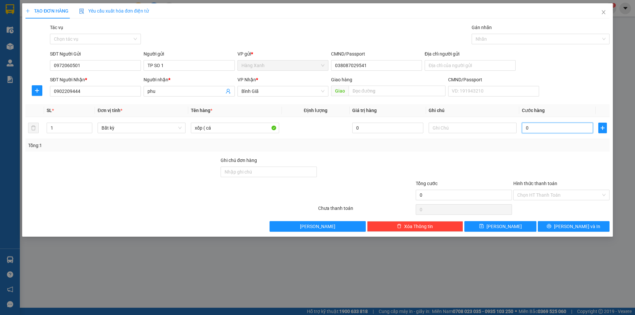
type input "4"
type input "040"
type input "40"
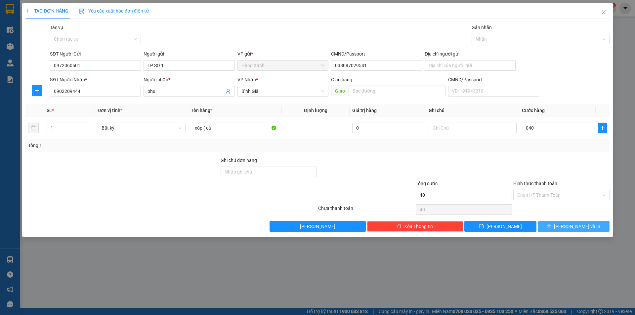
type input "40.000"
drag, startPoint x: 586, startPoint y: 225, endPoint x: 588, endPoint y: 229, distance: 4.4
click at [586, 225] on button "[PERSON_NAME] và In" at bounding box center [573, 226] width 72 height 11
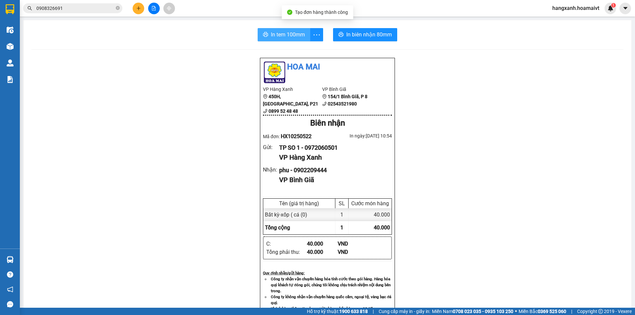
click at [276, 38] on span "In tem 100mm" at bounding box center [288, 34] width 34 height 8
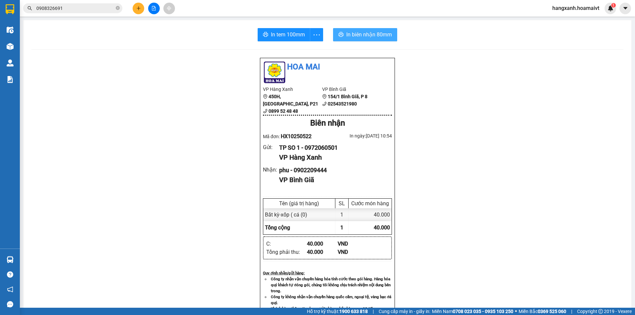
click at [362, 33] on span "In biên nhận 80mm" at bounding box center [369, 34] width 46 height 8
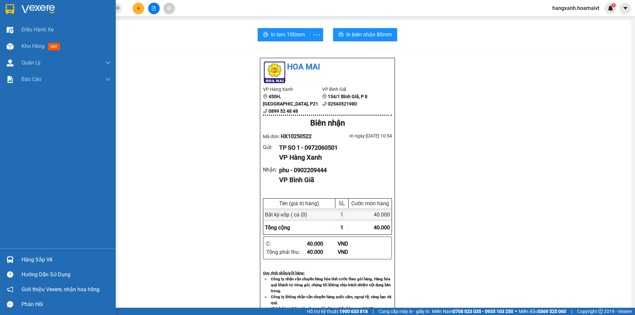
click at [13, 11] on img at bounding box center [10, 9] width 9 height 10
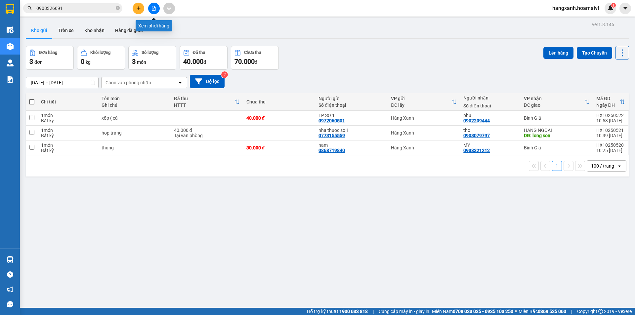
click at [143, 10] on button at bounding box center [139, 9] width 12 height 12
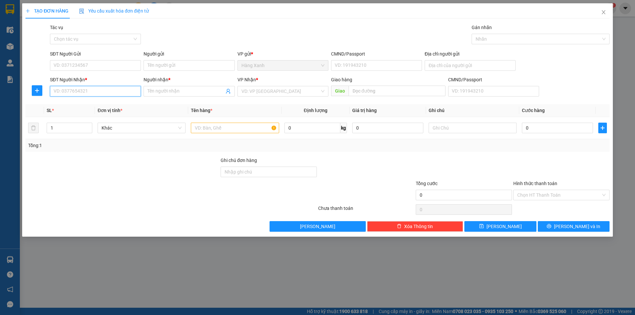
click at [116, 86] on input "SĐT Người Nhận *" at bounding box center [95, 91] width 91 height 11
click at [106, 102] on div "0000000000 - vpbr" at bounding box center [95, 104] width 83 height 7
type input "0000000000"
type input "vpbr"
type input "0000000000"
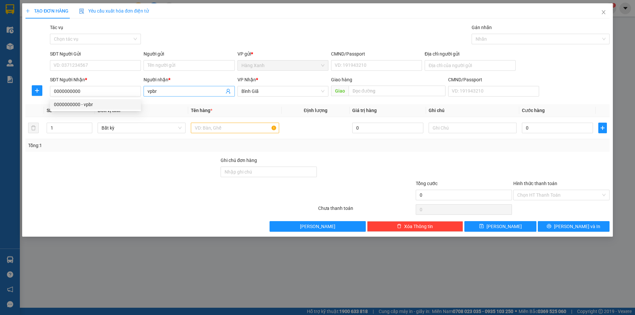
click at [165, 91] on input "vpbr" at bounding box center [185, 91] width 76 height 7
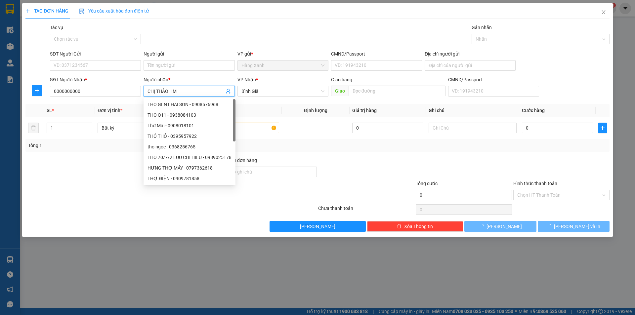
type input "CHỊ THẢO HM"
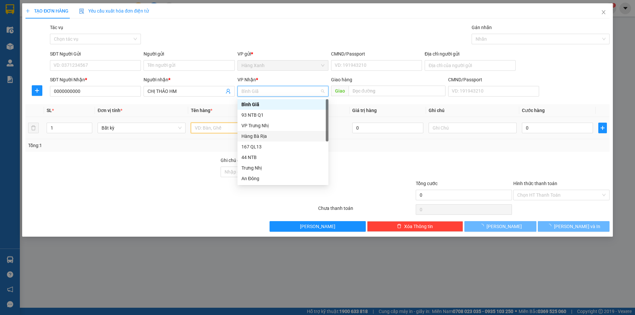
click at [200, 133] on input "text" at bounding box center [235, 128] width 88 height 11
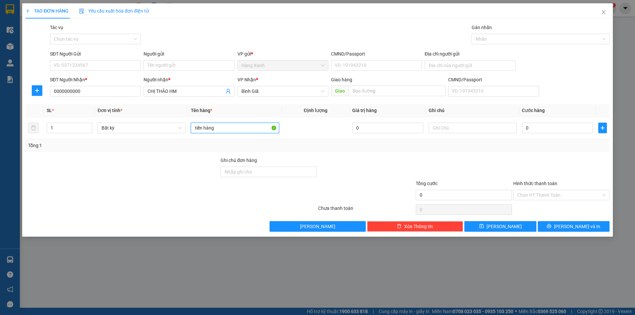
type input "tiền hàng"
click at [551, 201] on div "Hình thức thanh toán Chọn HT Thanh Toán" at bounding box center [561, 191] width 96 height 23
click at [551, 197] on input "Hình thức thanh toán" at bounding box center [559, 195] width 84 height 10
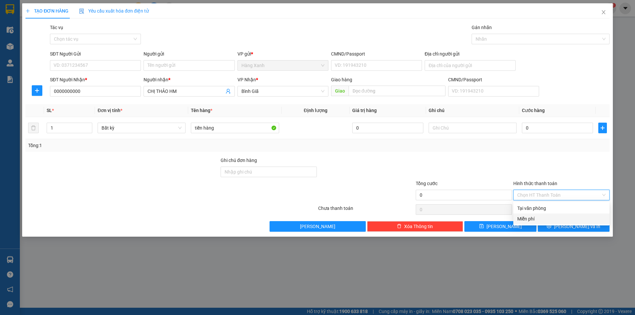
click at [527, 220] on div "Miễn phí" at bounding box center [561, 218] width 88 height 7
click at [550, 226] on button "[PERSON_NAME] và In" at bounding box center [573, 226] width 72 height 11
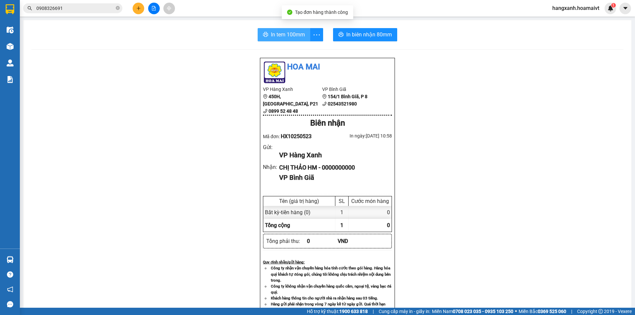
click at [282, 39] on button "In tem 100mm" at bounding box center [283, 34] width 53 height 13
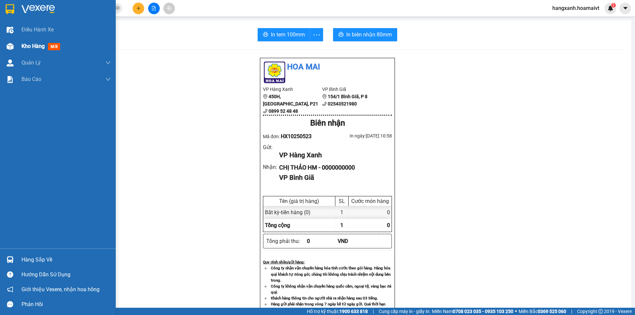
click at [30, 44] on span "Kho hàng" at bounding box center [32, 46] width 23 height 6
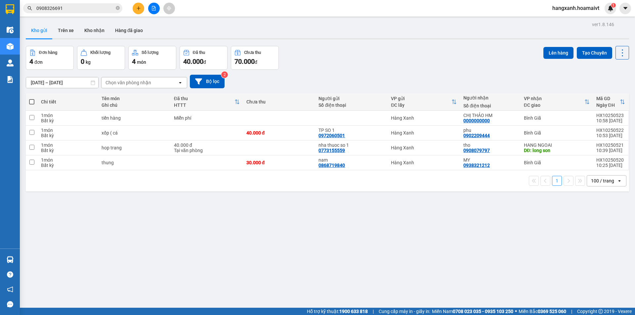
click at [12, 8] on img at bounding box center [10, 9] width 9 height 10
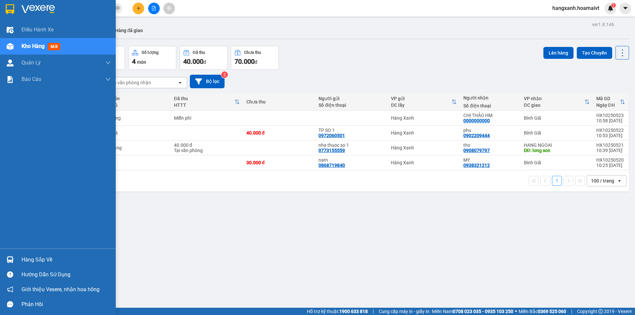
click at [0, 4] on div at bounding box center [58, 10] width 116 height 21
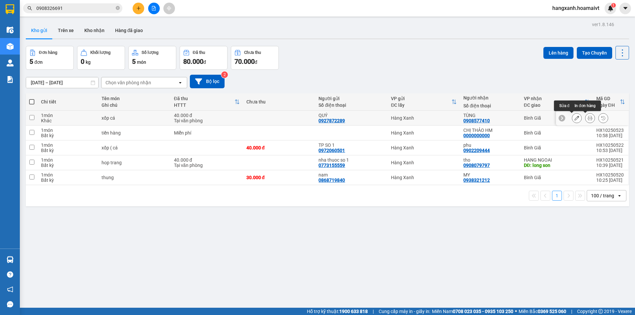
click at [585, 119] on button at bounding box center [589, 118] width 9 height 12
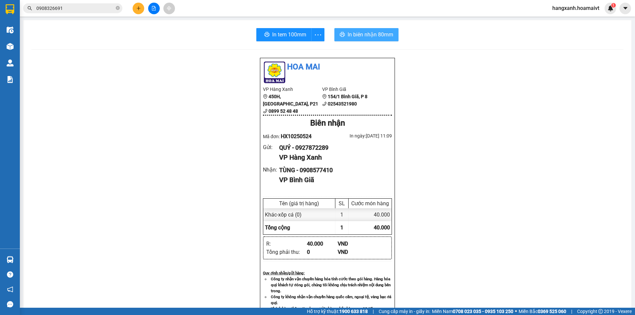
click at [381, 41] on button "In biên nhận 80mm" at bounding box center [366, 34] width 64 height 13
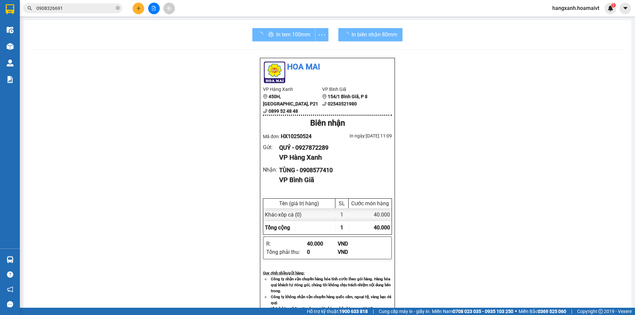
click at [285, 40] on div "In tem 100mm" at bounding box center [290, 34] width 76 height 13
click at [285, 40] on button "In tem 100mm" at bounding box center [283, 34] width 63 height 13
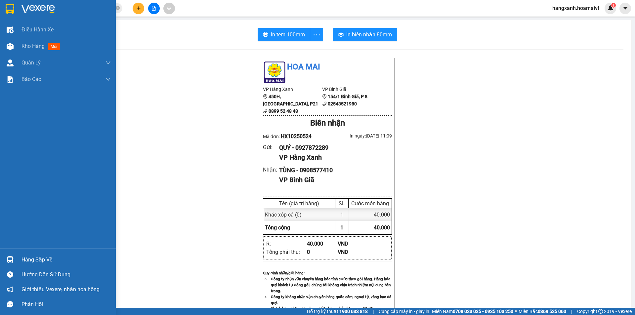
click at [15, 14] on div at bounding box center [10, 9] width 12 height 12
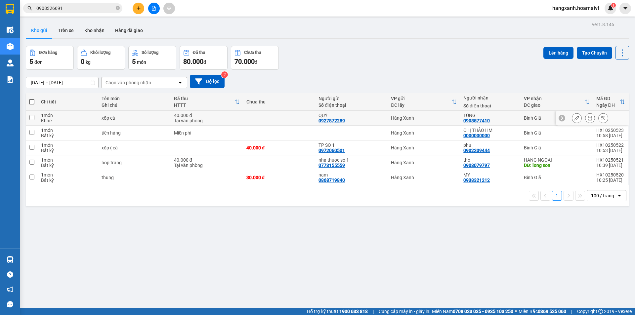
click at [505, 119] on div "TÙNG 0908577410" at bounding box center [490, 118] width 54 height 11
checkbox input "true"
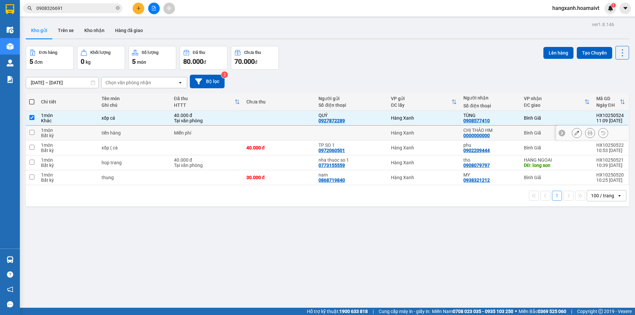
drag, startPoint x: 509, startPoint y: 131, endPoint x: 513, endPoint y: 144, distance: 14.1
click at [509, 132] on div "CHỊ THẢO HM" at bounding box center [490, 130] width 54 height 5
checkbox input "true"
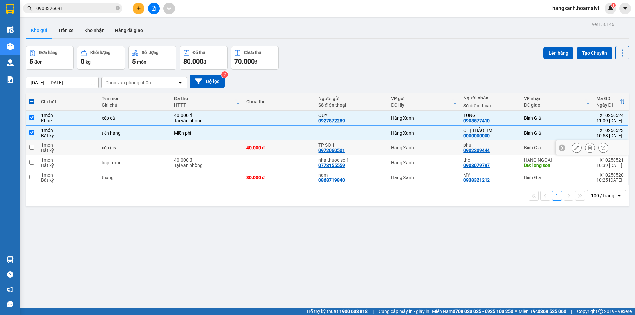
click at [514, 148] on td "phu 0902209444" at bounding box center [490, 147] width 60 height 15
checkbox input "true"
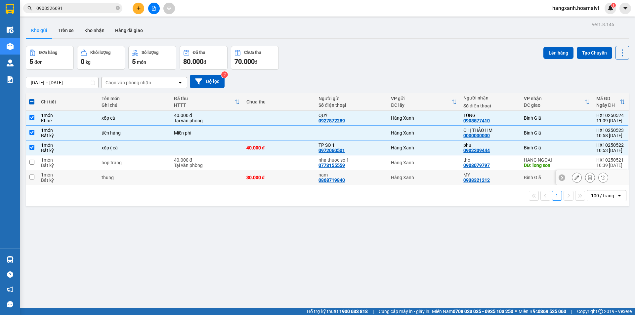
click at [516, 175] on td "MY 0938321212" at bounding box center [490, 177] width 60 height 15
checkbox input "true"
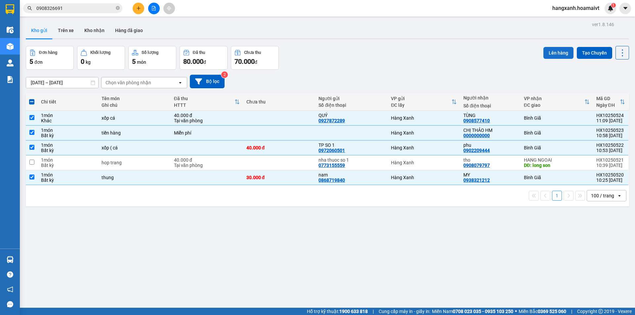
click at [547, 55] on button "Lên hàng" at bounding box center [558, 53] width 30 height 12
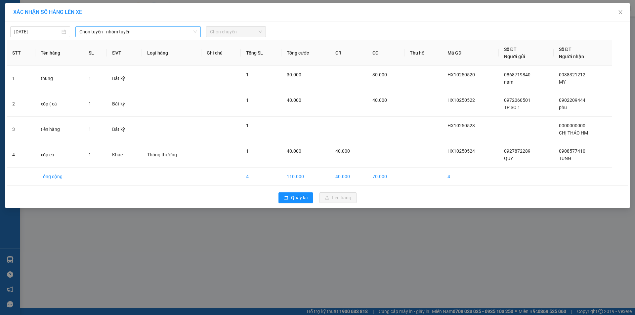
click at [140, 30] on span "Chọn tuyến - nhóm tuyến" at bounding box center [137, 32] width 117 height 10
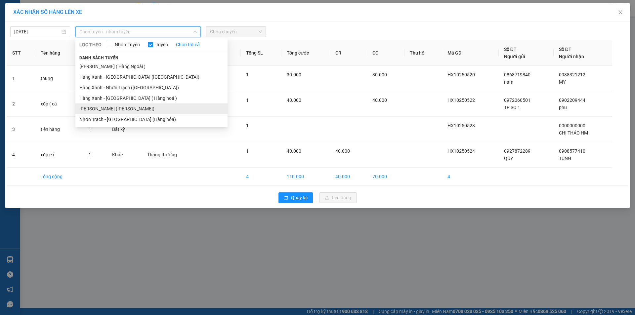
click at [132, 110] on li "[PERSON_NAME] ([PERSON_NAME])" at bounding box center [151, 108] width 152 height 11
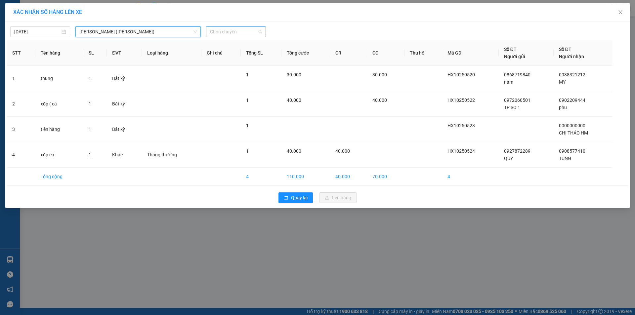
click at [228, 28] on span "Chọn chuyến" at bounding box center [236, 32] width 52 height 10
type input "1110"
click at [253, 61] on div "Thêm chuyến " 11:10 "" at bounding box center [241, 55] width 70 height 11
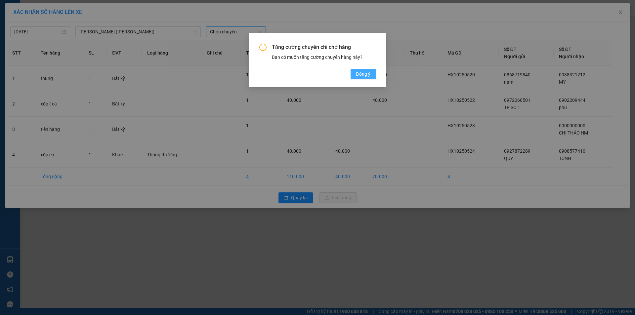
click at [356, 74] on span "Đồng ý" at bounding box center [363, 73] width 15 height 7
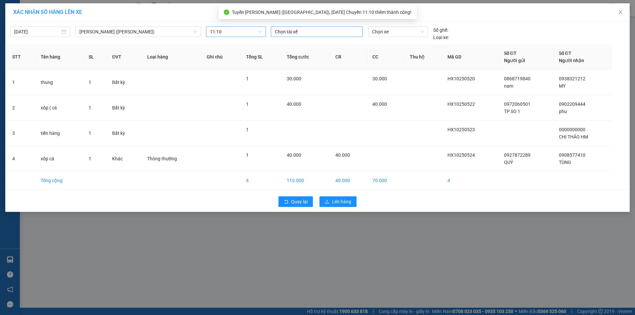
click at [302, 34] on div at bounding box center [316, 32] width 89 height 8
type input "cuong"
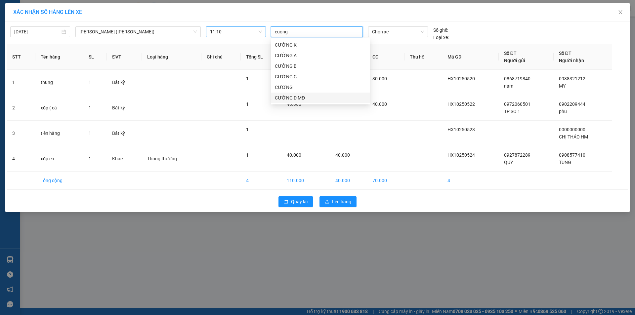
click at [294, 95] on div "CƯỜNG D MĐ" at bounding box center [320, 97] width 91 height 7
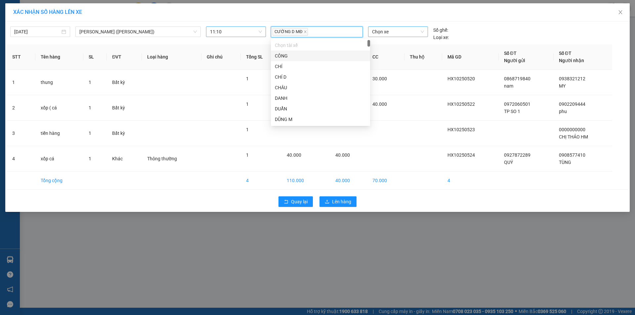
click at [381, 32] on span "Chọn xe" at bounding box center [398, 32] width 52 height 10
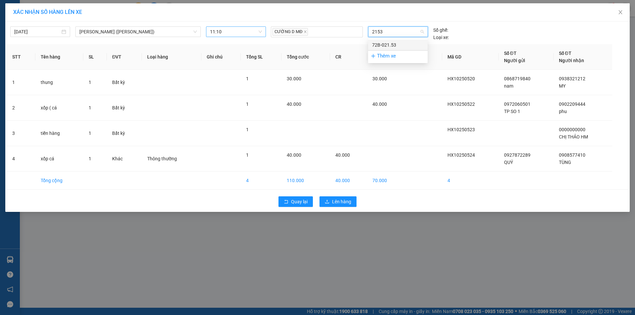
type input "2153"
click at [389, 40] on body "Kết quả tìm kiếm ( 22 ) Bộ lọc Mã ĐH Trạng thái Món hàng Tổng cước Chưa cước Nh…" at bounding box center [317, 157] width 635 height 315
click at [386, 35] on span "Chọn xe" at bounding box center [398, 32] width 52 height 10
type input "2153"
click at [392, 45] on div "72B-021.53" at bounding box center [398, 44] width 52 height 7
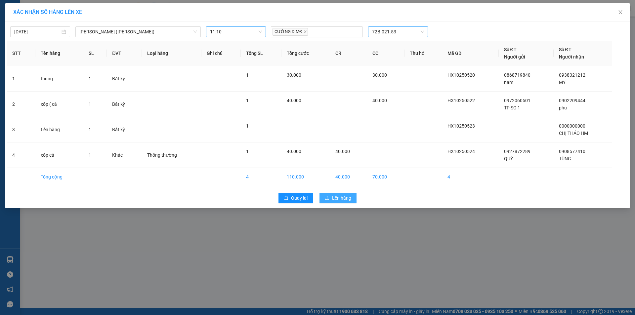
click at [342, 199] on span "Lên hàng" at bounding box center [341, 197] width 19 height 7
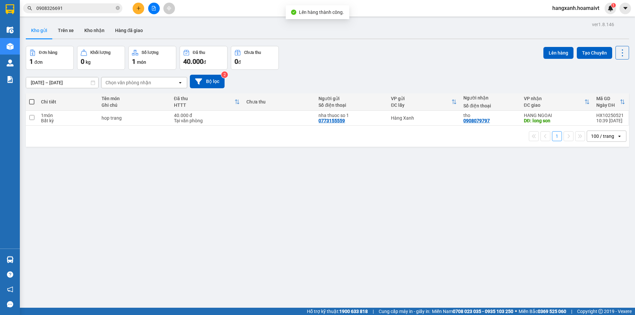
click at [496, 122] on div "tho 0908079797" at bounding box center [490, 118] width 54 height 11
checkbox input "true"
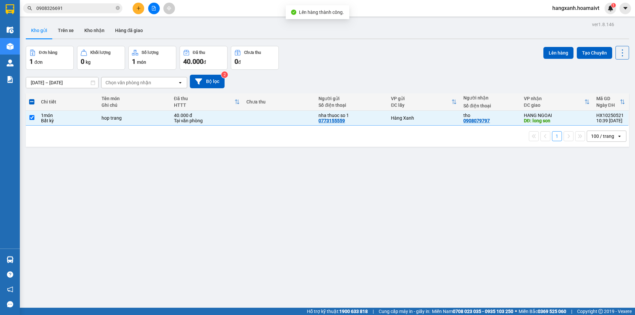
click at [554, 60] on div "Lên hàng Tạo Chuyến" at bounding box center [586, 58] width 86 height 24
click at [553, 55] on button "Lên hàng" at bounding box center [558, 53] width 30 height 12
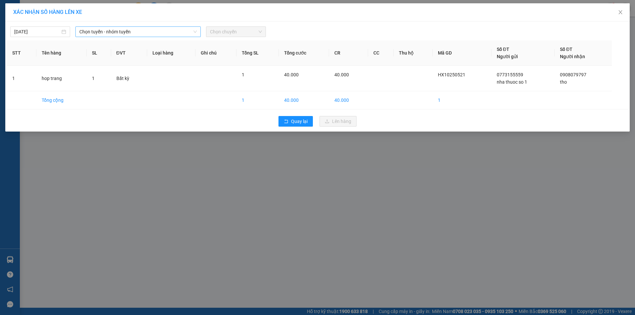
click at [140, 31] on span "Chọn tuyến - nhóm tuyến" at bounding box center [137, 32] width 117 height 10
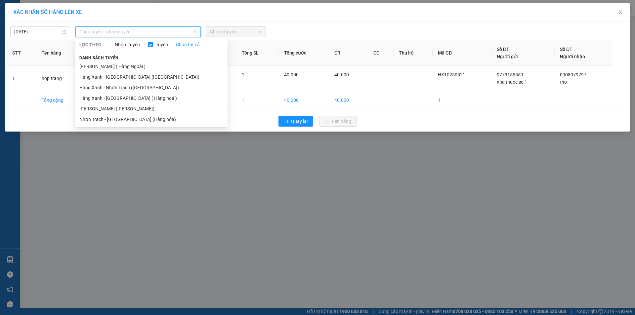
click at [137, 64] on li "[PERSON_NAME] ( Hàng Ngoài )" at bounding box center [151, 66] width 152 height 11
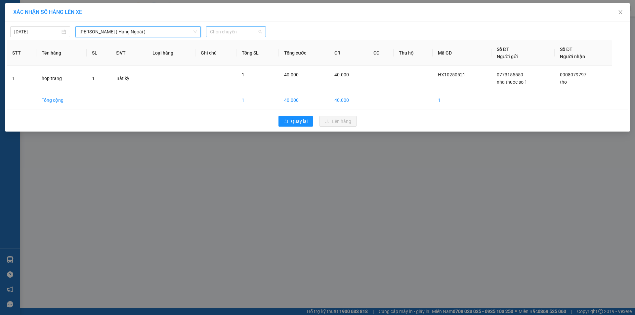
click at [239, 28] on span "Chọn chuyến" at bounding box center [236, 32] width 52 height 10
type input "1110"
click at [253, 56] on div "Thêm chuyến " 11:10 "" at bounding box center [241, 55] width 70 height 11
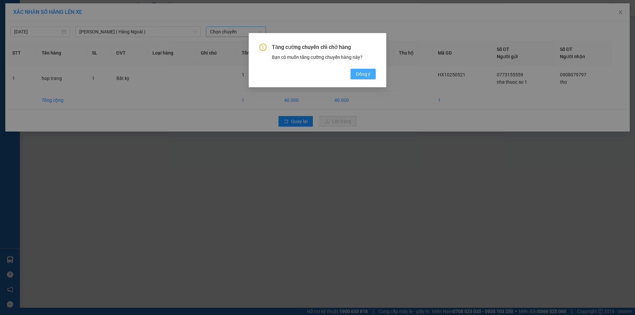
click at [357, 74] on span "Đồng ý" at bounding box center [363, 73] width 15 height 7
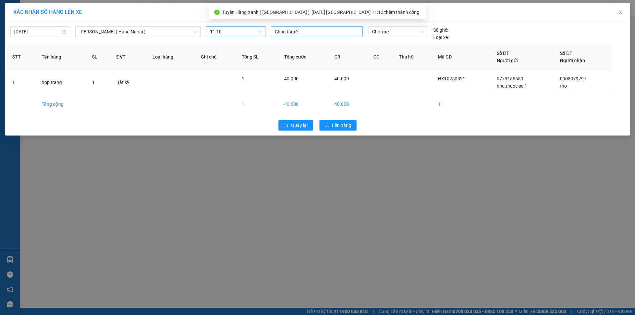
click at [298, 34] on div at bounding box center [316, 32] width 89 height 8
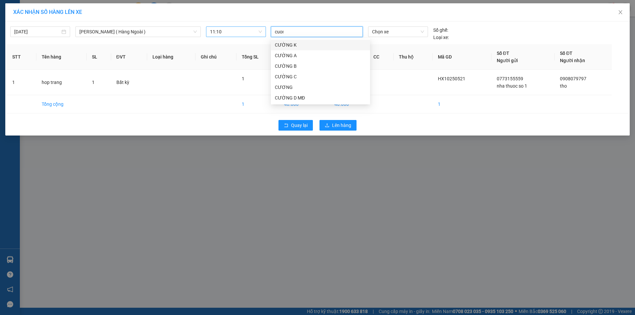
type input "cuong"
click at [299, 94] on div "CƯỜNG D MĐ" at bounding box center [320, 97] width 91 height 7
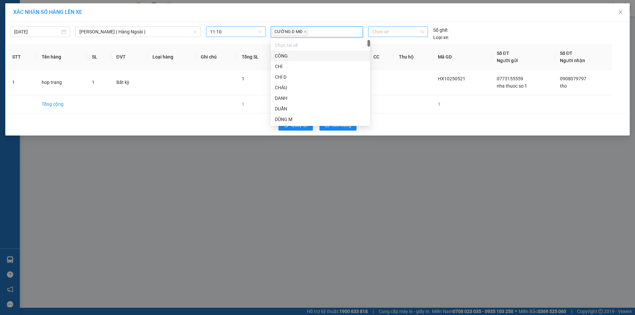
click at [381, 33] on span "Chọn xe" at bounding box center [398, 32] width 52 height 10
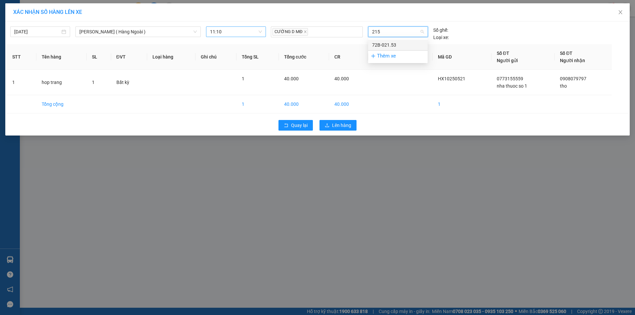
type input "2153"
click at [392, 47] on div "72B-021.53" at bounding box center [398, 44] width 52 height 7
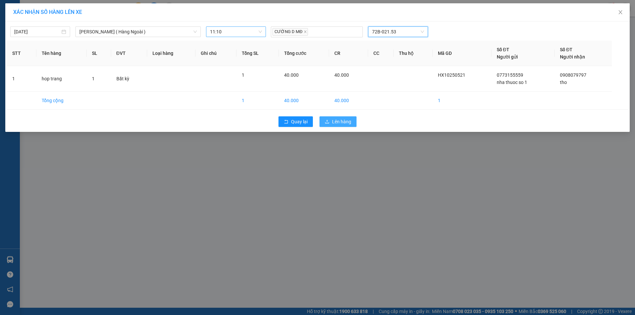
click at [348, 123] on span "Lên hàng" at bounding box center [341, 121] width 19 height 7
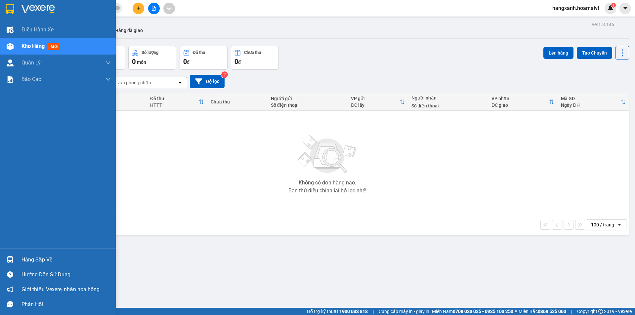
click at [12, 7] on img at bounding box center [10, 9] width 9 height 10
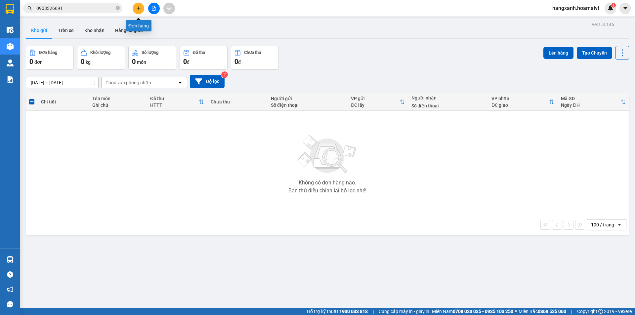
click at [139, 8] on icon "plus" at bounding box center [138, 8] width 5 height 5
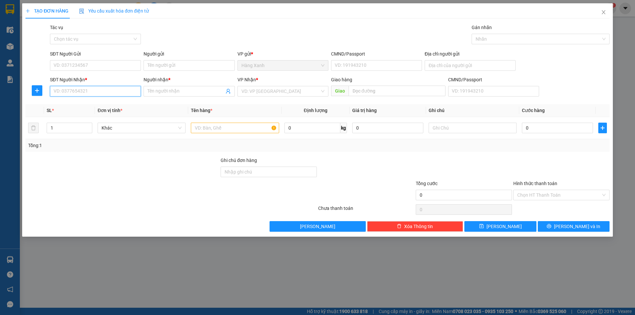
click at [97, 95] on input "SĐT Người Nhận *" at bounding box center [95, 91] width 91 height 11
click at [106, 105] on div "0938723666 - trâm" at bounding box center [95, 104] width 83 height 7
type input "0938723666"
type input "trâm"
type input "0938723666"
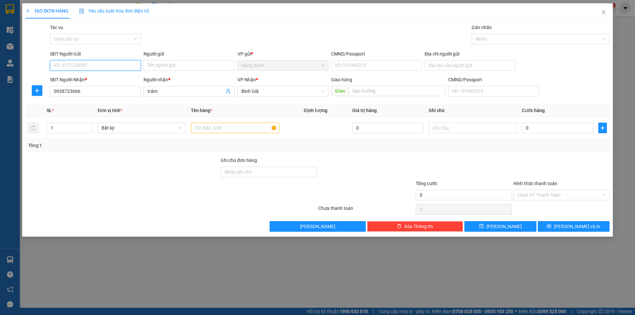
click at [89, 63] on input "SĐT Người Gửi" at bounding box center [95, 65] width 91 height 11
click at [83, 78] on div "0988512598 - tấn" at bounding box center [95, 78] width 83 height 7
type input "0988512598"
type input "tấn"
click at [224, 130] on input "text" at bounding box center [235, 128] width 88 height 11
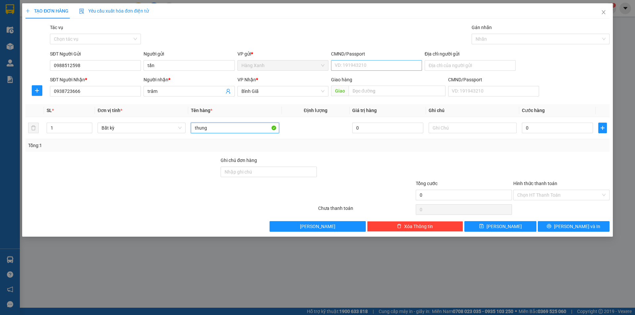
type input "thung"
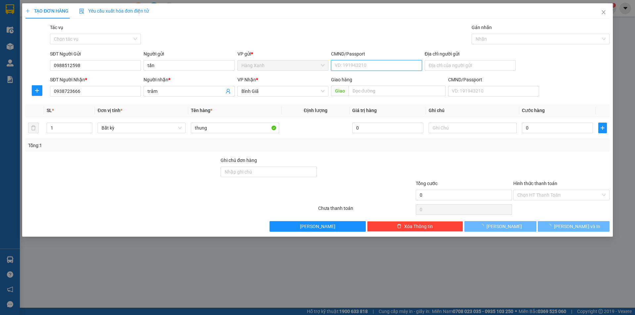
click at [350, 62] on input "CMND/Passport" at bounding box center [376, 65] width 91 height 11
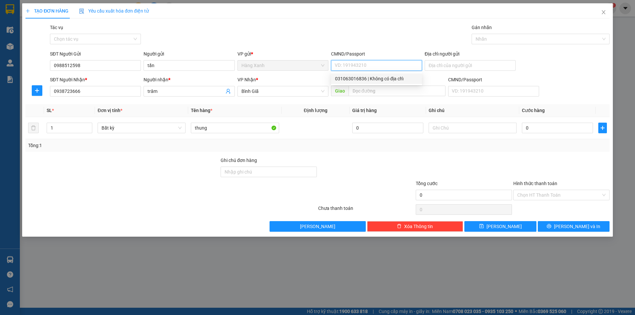
drag, startPoint x: 354, startPoint y: 77, endPoint x: 353, endPoint y: 81, distance: 3.8
click at [353, 79] on div "031063016836 | Không có địa chỉ" at bounding box center [376, 78] width 83 height 7
type input "031063016836"
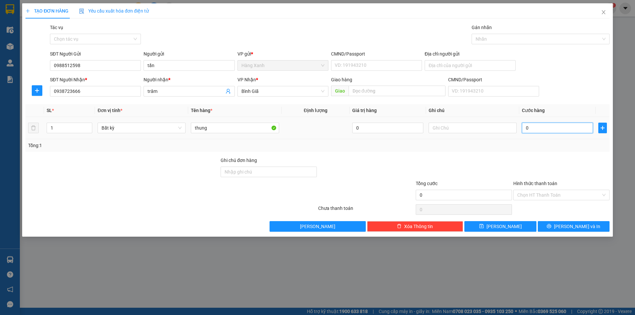
click at [547, 132] on input "0" at bounding box center [557, 128] width 71 height 11
type input "4"
type input "40"
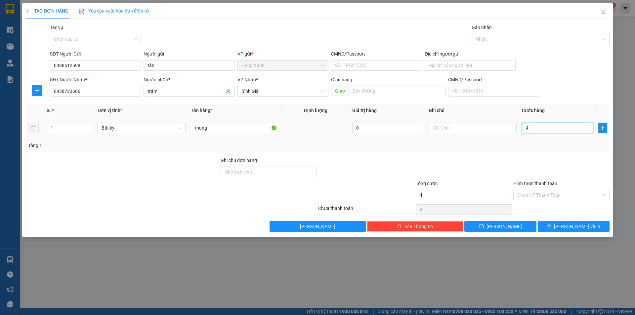
type input "40"
type input "40.000"
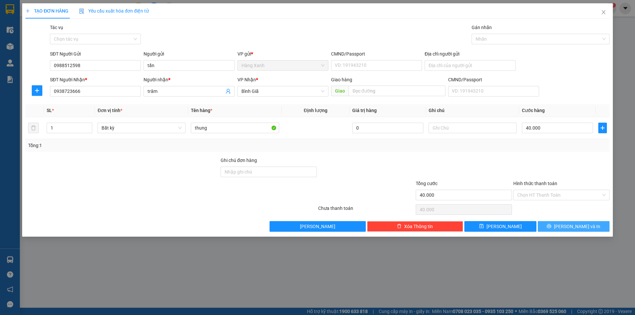
click at [568, 225] on span "[PERSON_NAME] và In" at bounding box center [577, 226] width 46 height 7
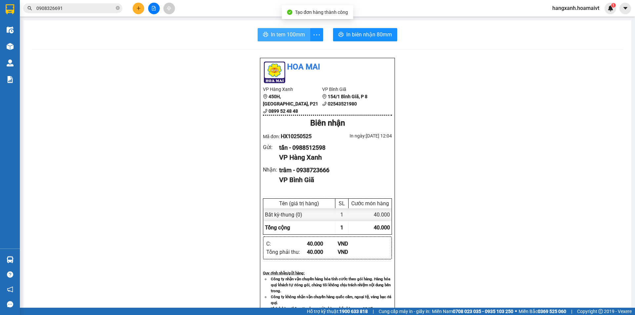
click at [280, 38] on span "In tem 100mm" at bounding box center [288, 34] width 34 height 8
click at [18, 46] on div "Kho hàng mới" at bounding box center [10, 46] width 20 height 17
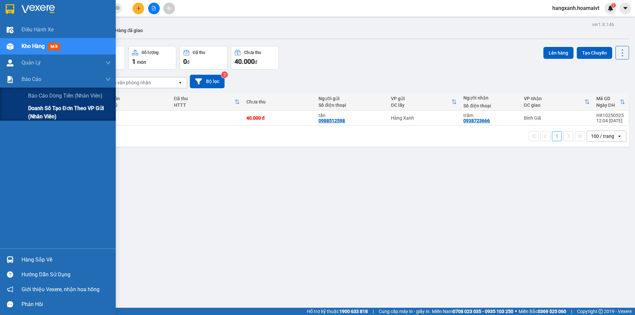
click at [34, 110] on span "Doanh số tạo đơn theo VP gửi (nhân viên)" at bounding box center [69, 112] width 83 height 17
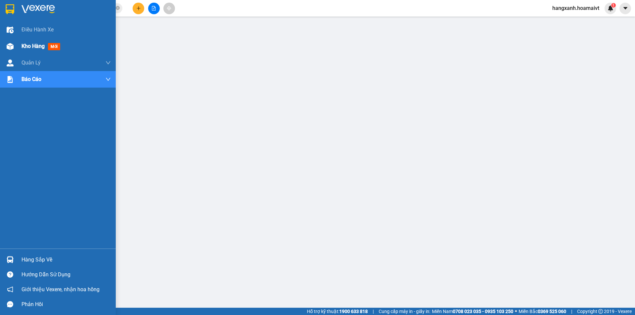
click at [19, 46] on div "Kho hàng mới" at bounding box center [58, 46] width 116 height 17
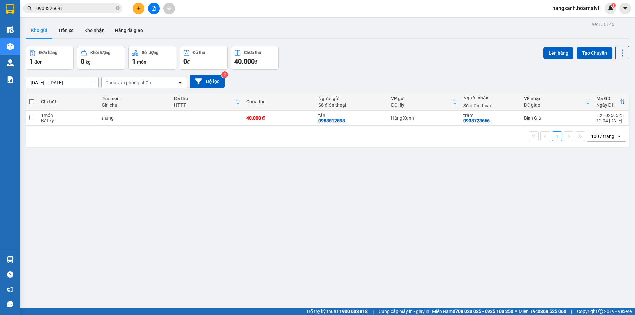
click at [351, 126] on div "1 100 / trang open" at bounding box center [327, 136] width 603 height 21
click at [358, 120] on div "tấn 0988512598" at bounding box center [351, 118] width 66 height 11
checkbox input "true"
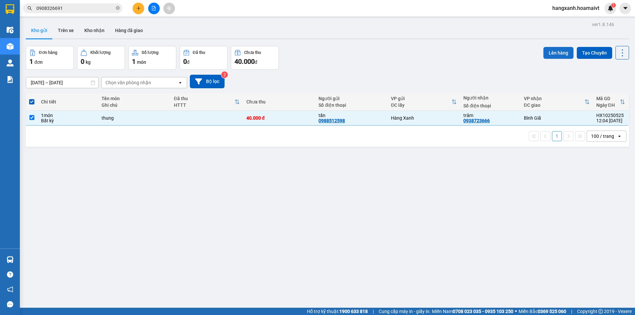
click at [544, 56] on button "Lên hàng" at bounding box center [558, 53] width 30 height 12
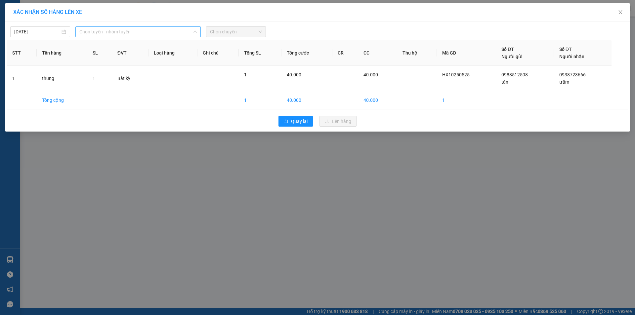
click at [134, 33] on span "Chọn tuyến - nhóm tuyến" at bounding box center [137, 32] width 117 height 10
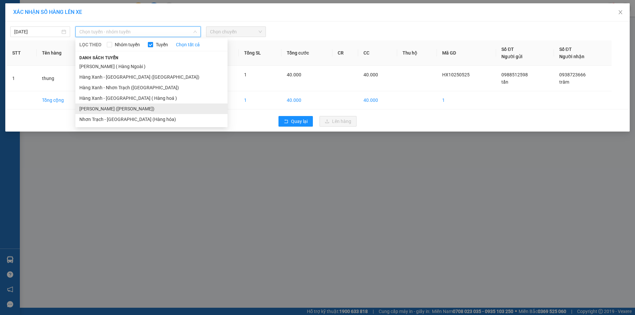
click at [99, 108] on li "[PERSON_NAME] ([PERSON_NAME])" at bounding box center [151, 108] width 152 height 11
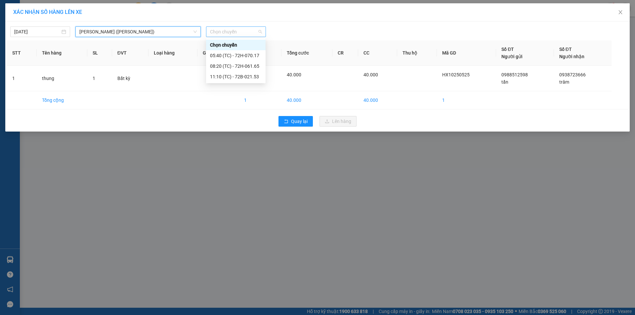
click at [230, 37] on div "Chọn chuyến" at bounding box center [236, 31] width 60 height 11
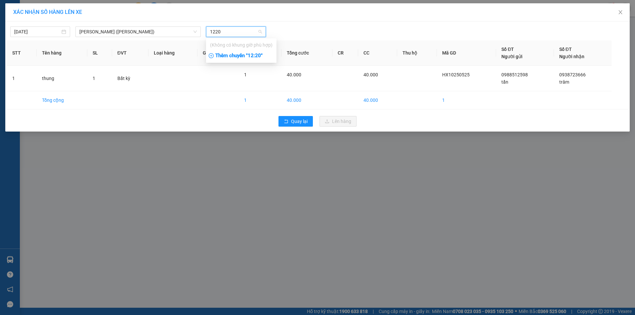
type input "1220"
click at [241, 58] on div "Thêm chuyến " 12:20 "" at bounding box center [241, 55] width 70 height 11
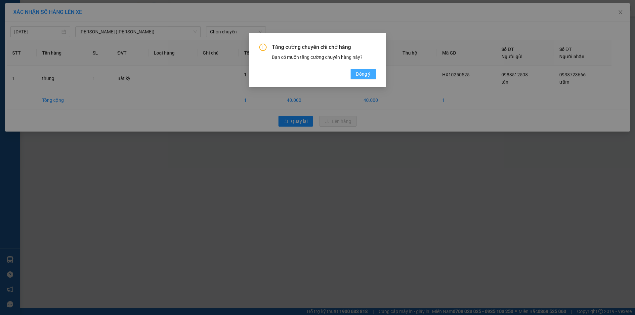
click at [374, 71] on button "Đồng ý" at bounding box center [362, 74] width 25 height 11
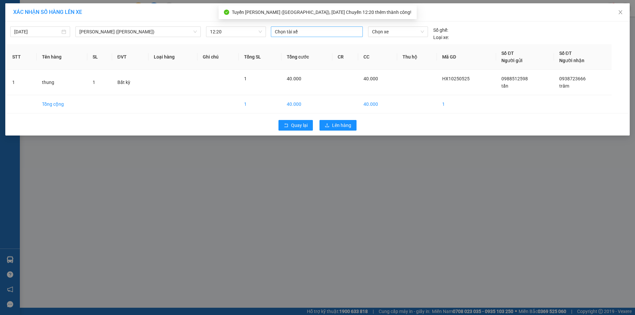
drag, startPoint x: 319, startPoint y: 17, endPoint x: 319, endPoint y: 28, distance: 10.6
click at [319, 19] on body "Kết quả tìm kiếm ( 22 ) Bộ lọc Mã ĐH Trạng thái Món hàng Tổng cước Chưa cước Nh…" at bounding box center [317, 157] width 635 height 315
click at [319, 28] on div at bounding box center [316, 32] width 89 height 8
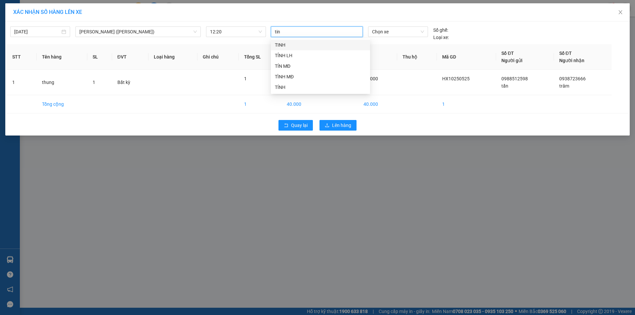
type input "tin m"
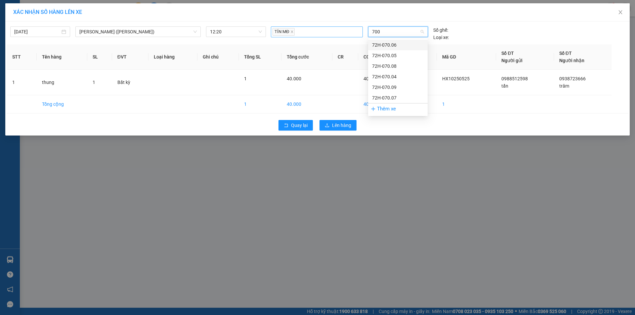
type input "7004"
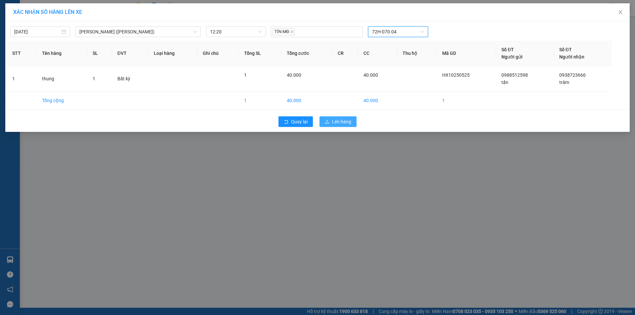
click at [334, 123] on span "Lên hàng" at bounding box center [341, 121] width 19 height 7
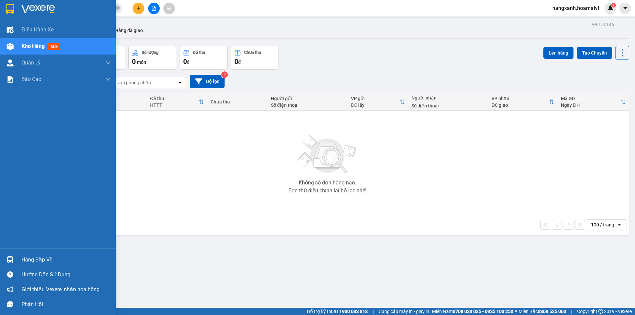
click at [14, 3] on div at bounding box center [58, 10] width 116 height 21
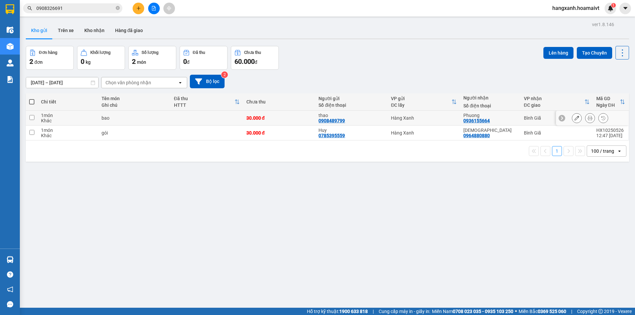
click at [590, 119] on div at bounding box center [589, 118] width 36 height 10
click at [587, 134] on icon at bounding box center [589, 133] width 5 height 5
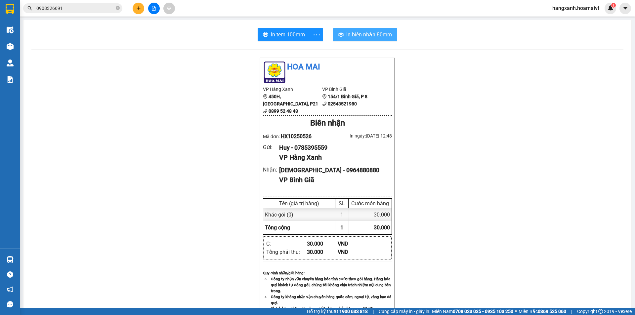
click at [350, 31] on button "In biên nhận 80mm" at bounding box center [365, 34] width 64 height 13
click at [280, 35] on div "In tem 100mm" at bounding box center [289, 34] width 65 height 13
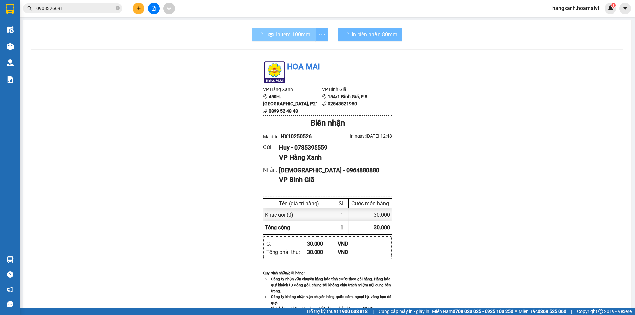
drag, startPoint x: 350, startPoint y: 32, endPoint x: 280, endPoint y: 35, distance: 69.5
click at [280, 35] on span "In tem 100mm" at bounding box center [293, 34] width 34 height 8
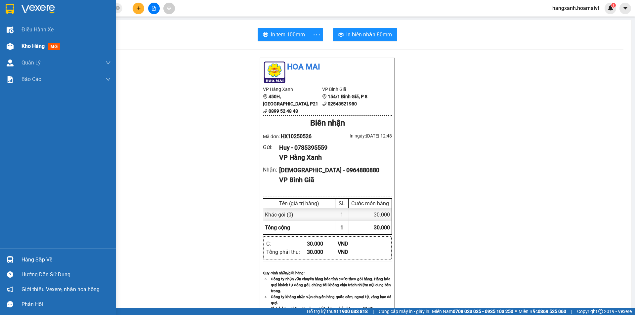
click at [19, 47] on div "Kho hàng mới" at bounding box center [58, 46] width 116 height 17
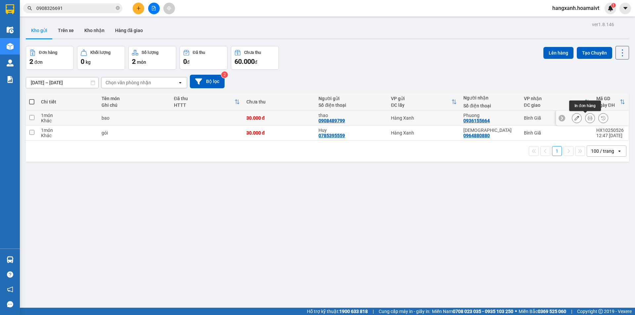
click at [585, 119] on button at bounding box center [589, 118] width 9 height 12
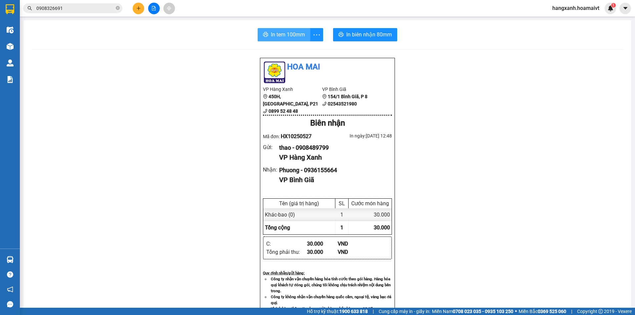
click at [281, 31] on span "In tem 100mm" at bounding box center [288, 34] width 34 height 8
click at [341, 37] on button "In biên nhận 80mm" at bounding box center [366, 34] width 64 height 13
click at [341, 37] on button "In biên nhận 80mm" at bounding box center [365, 34] width 64 height 13
click at [495, 254] on div "Hoa Mai VP Hàng Xanh 450H, [GEOGRAPHIC_DATA], P21 0899 52 48 48 VP Bình Giã 1…" at bounding box center [327, 271] width 592 height 427
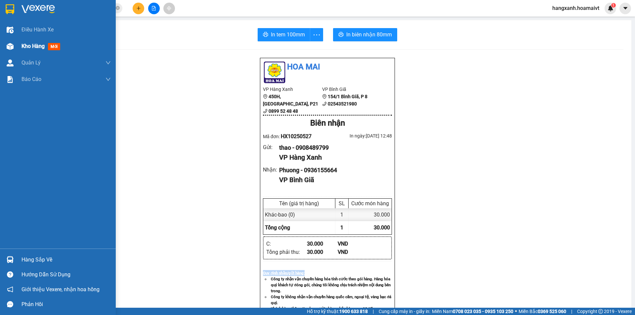
click at [25, 51] on div "Kho hàng mới" at bounding box center [65, 46] width 89 height 17
